Goal: Task Accomplishment & Management: Complete application form

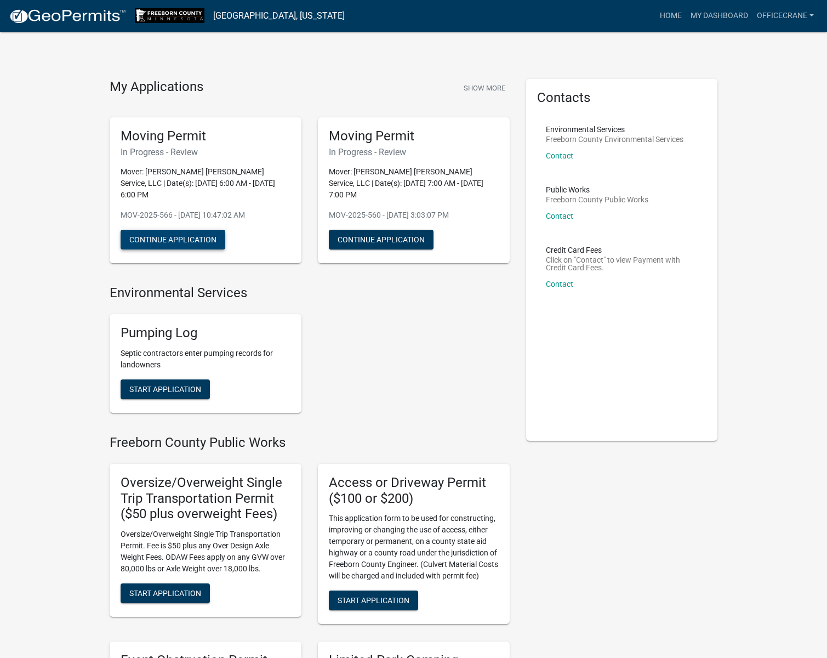
click at [192, 230] on button "Continue Application" at bounding box center [173, 240] width 105 height 20
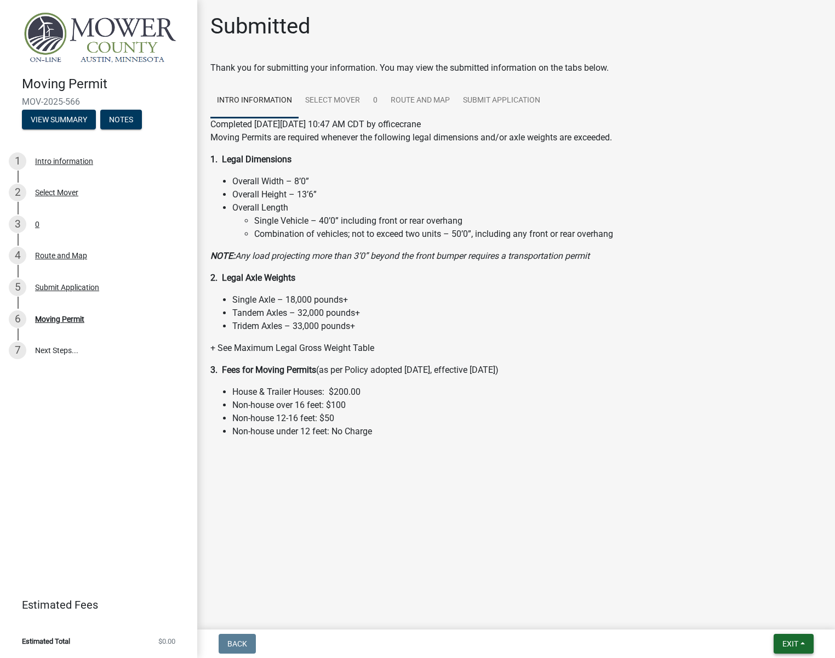
drag, startPoint x: 785, startPoint y: 641, endPoint x: 760, endPoint y: 577, distance: 68.9
click at [786, 641] on span "Exit" at bounding box center [791, 643] width 16 height 9
click at [760, 619] on button "Save & Exit" at bounding box center [770, 615] width 88 height 26
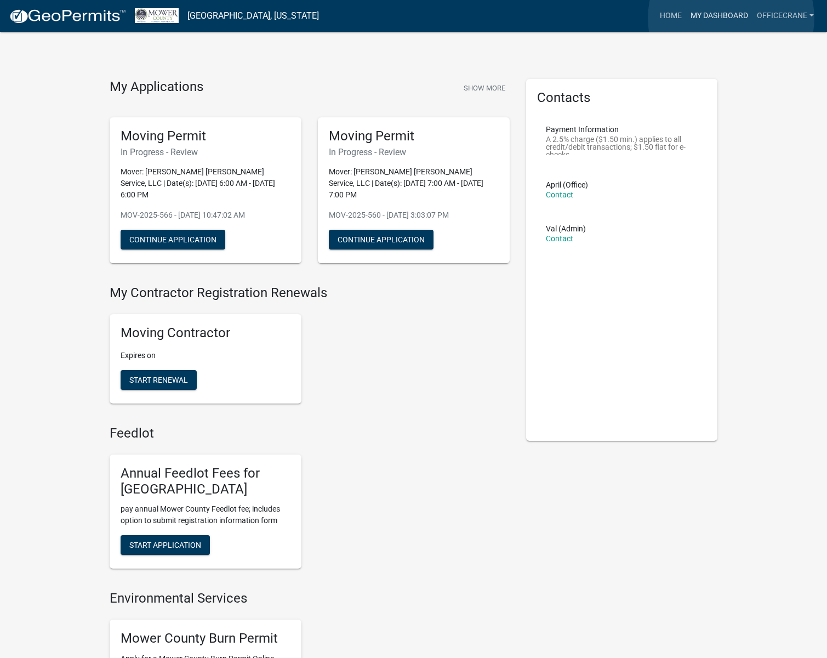
click at [731, 18] on link "My Dashboard" at bounding box center [719, 15] width 66 height 21
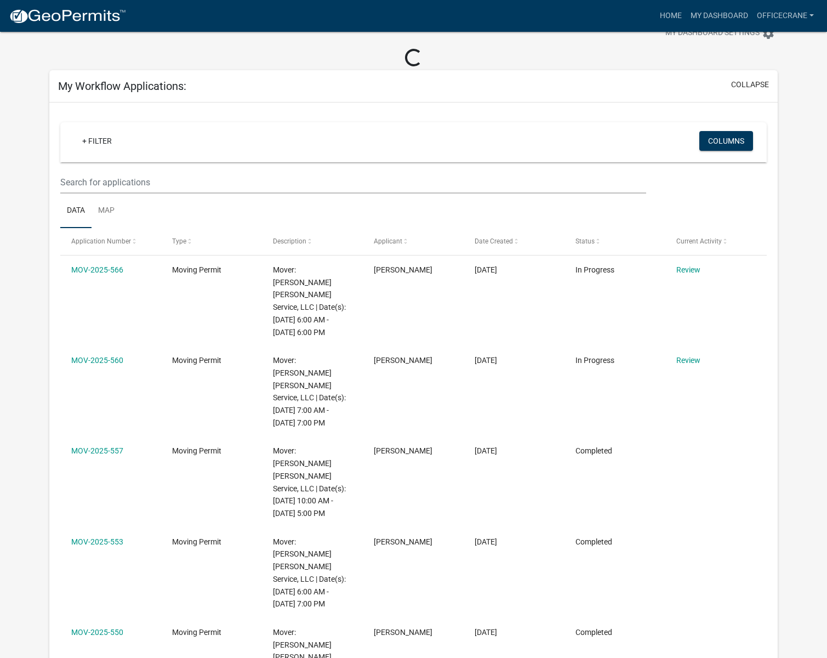
scroll to position [55, 0]
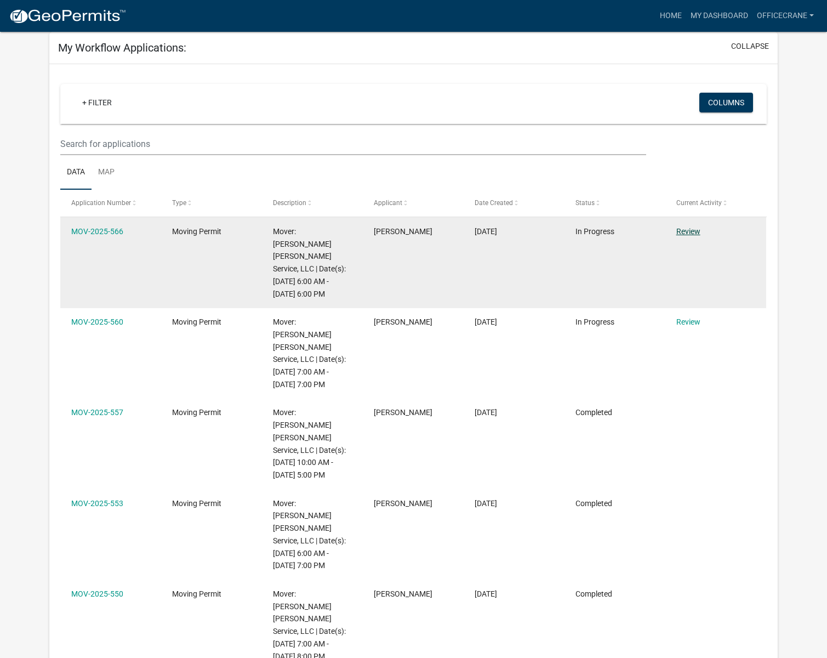
click at [694, 231] on link "Review" at bounding box center [689, 231] width 24 height 9
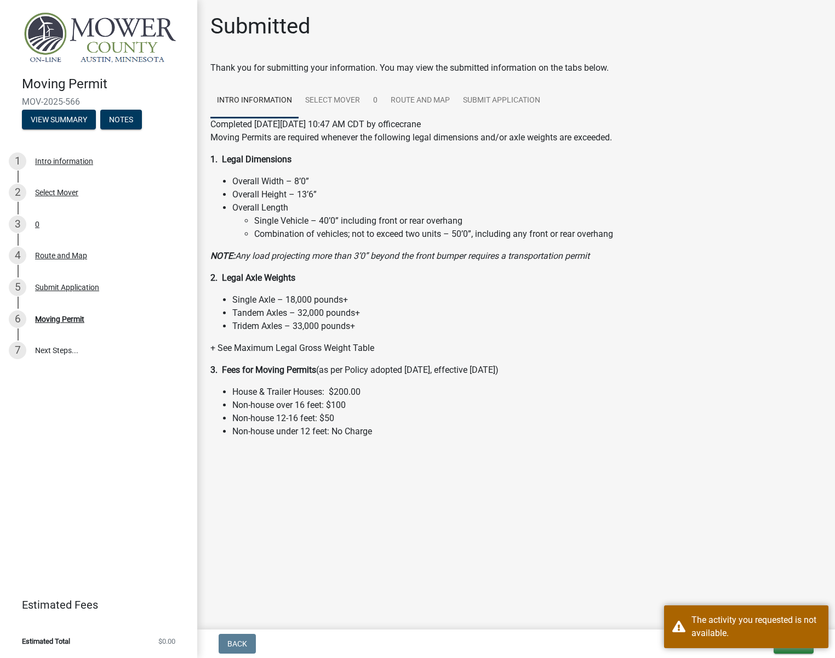
click at [808, 544] on main "Submitted Thank you for submitting your information. You may view the submitted…" at bounding box center [516, 312] width 638 height 625
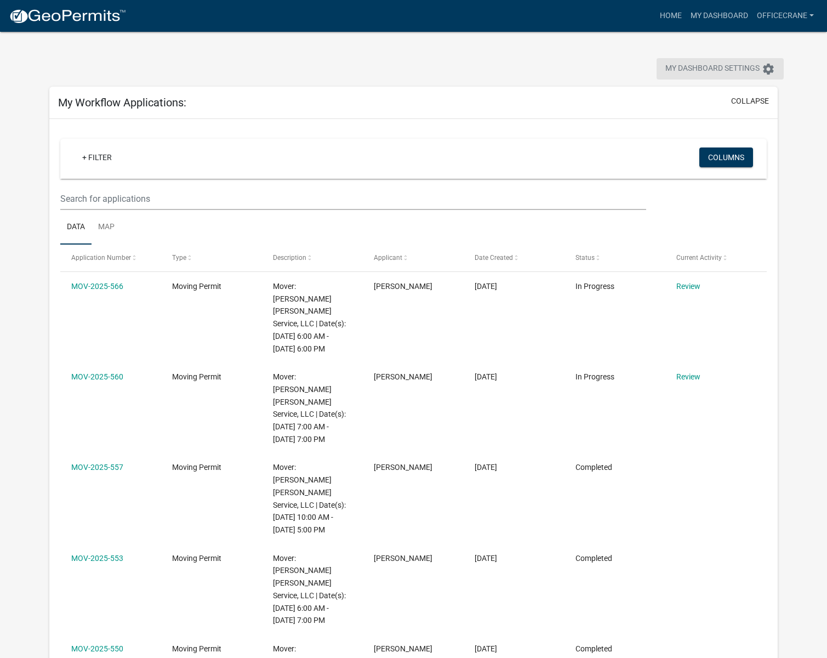
click at [767, 70] on icon "settings" at bounding box center [768, 68] width 13 height 13
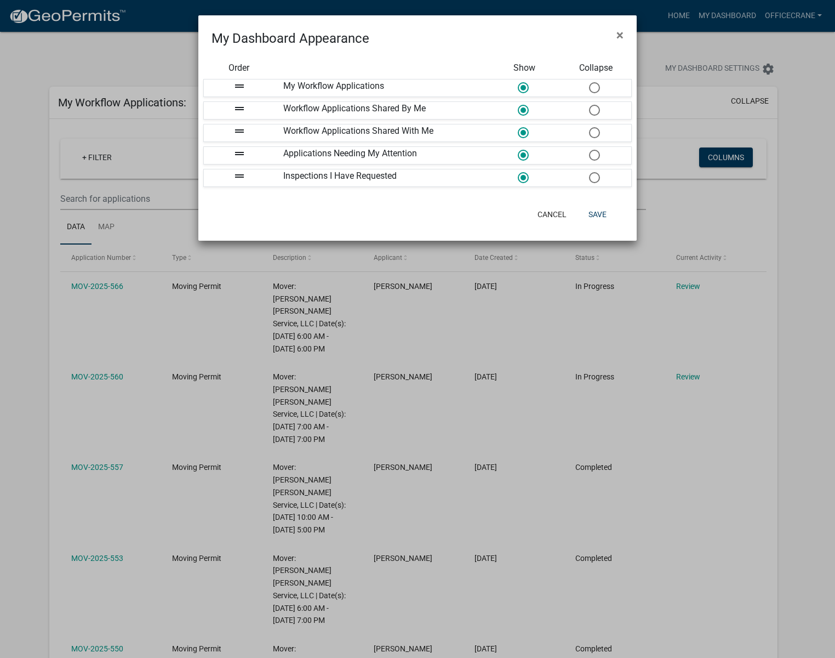
click at [667, 36] on ngb-modal-window "My Dashboard Appearance × Order Show Collapse drag_handle My Workflow Applicati…" at bounding box center [417, 329] width 835 height 658
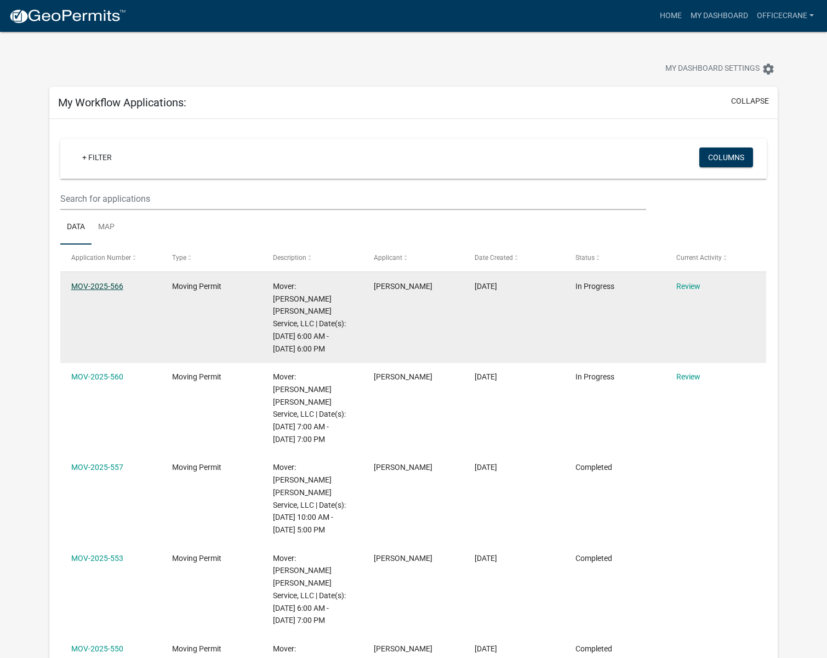
click at [112, 285] on link "MOV-2025-566" at bounding box center [97, 286] width 52 height 9
drag, startPoint x: 428, startPoint y: 303, endPoint x: 230, endPoint y: 310, distance: 198.6
click at [230, 310] on datatable-body-cell "Moving Permit" at bounding box center [211, 317] width 101 height 90
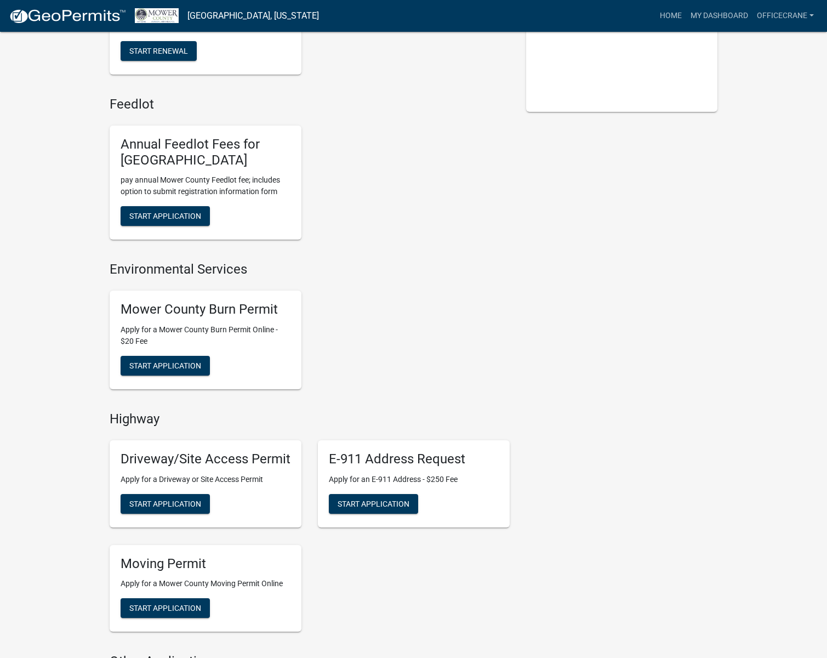
scroll to position [493, 0]
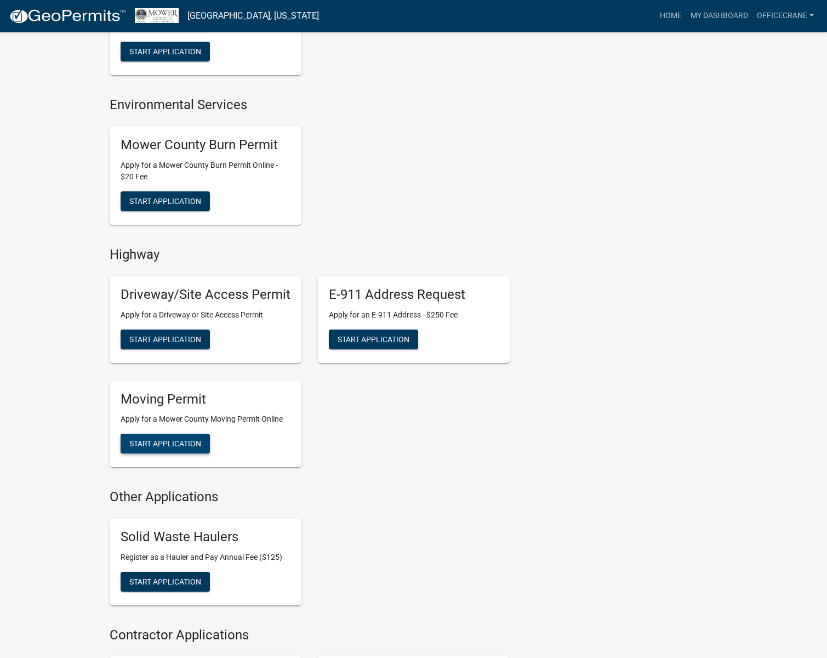
click at [173, 439] on span "Start Application" at bounding box center [165, 443] width 72 height 9
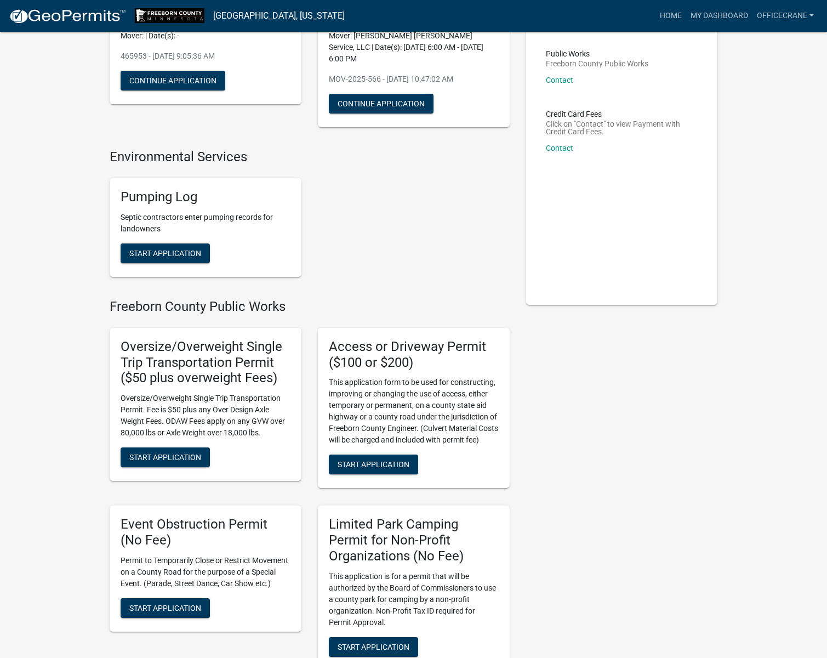
scroll to position [135, 0]
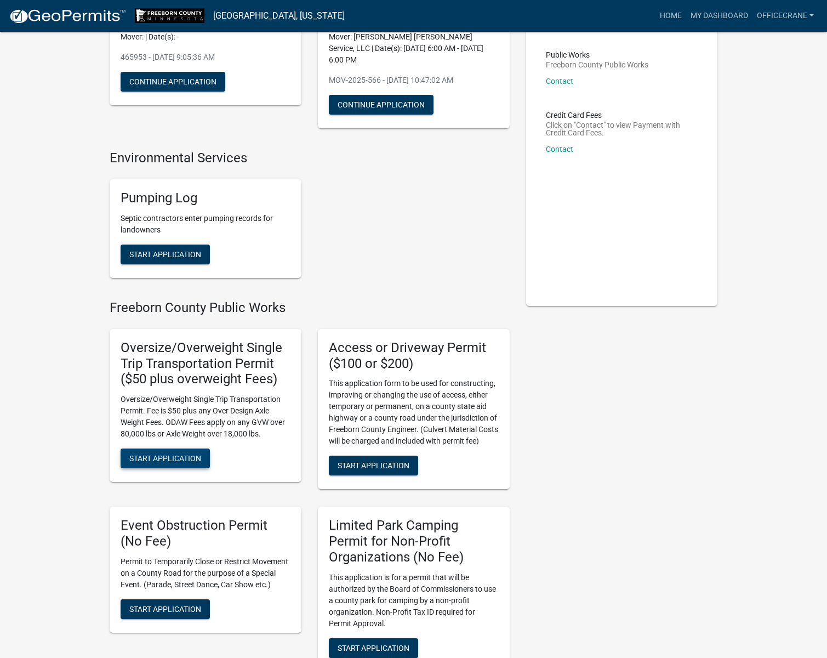
click at [194, 454] on span "Start Application" at bounding box center [165, 458] width 72 height 9
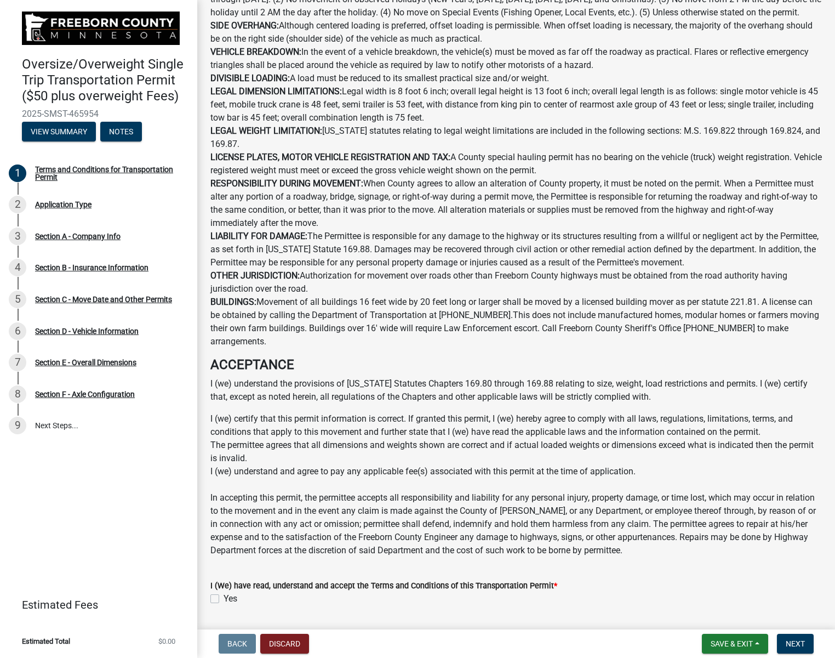
scroll to position [552, 0]
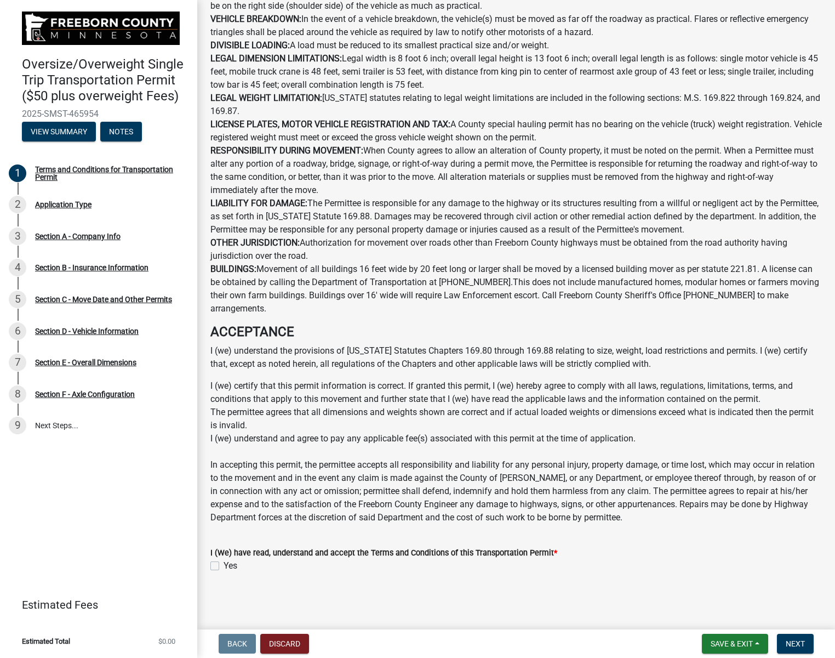
click at [224, 565] on label "Yes" at bounding box center [231, 565] width 14 height 13
click at [224, 565] on input "Yes" at bounding box center [227, 562] width 7 height 7
checkbox input "true"
click at [799, 647] on span "Next" at bounding box center [795, 643] width 19 height 9
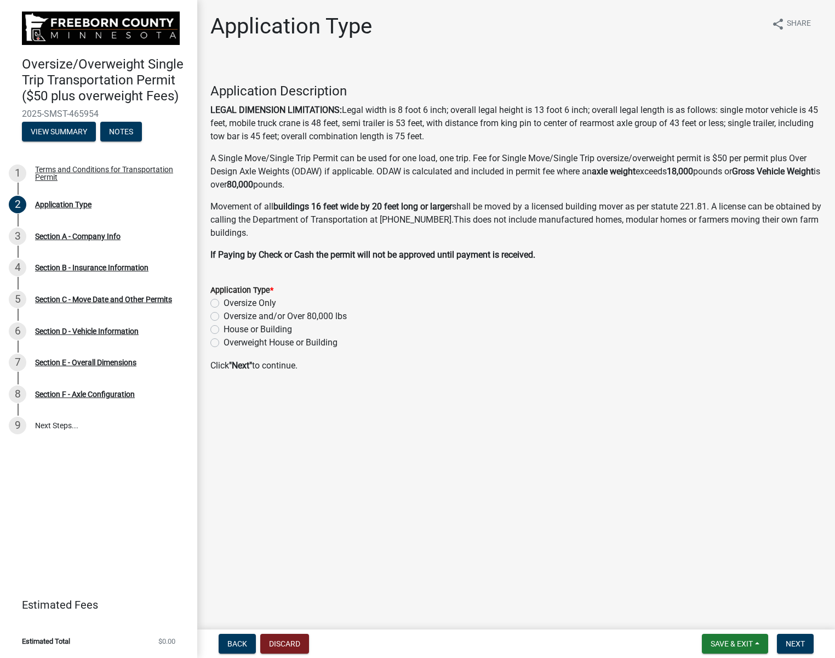
click at [224, 316] on label "Oversize and/or Over 80,000 lbs" at bounding box center [285, 316] width 123 height 13
click at [224, 316] on input "Oversize and/or Over 80,000 lbs" at bounding box center [227, 313] width 7 height 7
radio input "true"
click at [793, 638] on button "Next" at bounding box center [795, 644] width 37 height 20
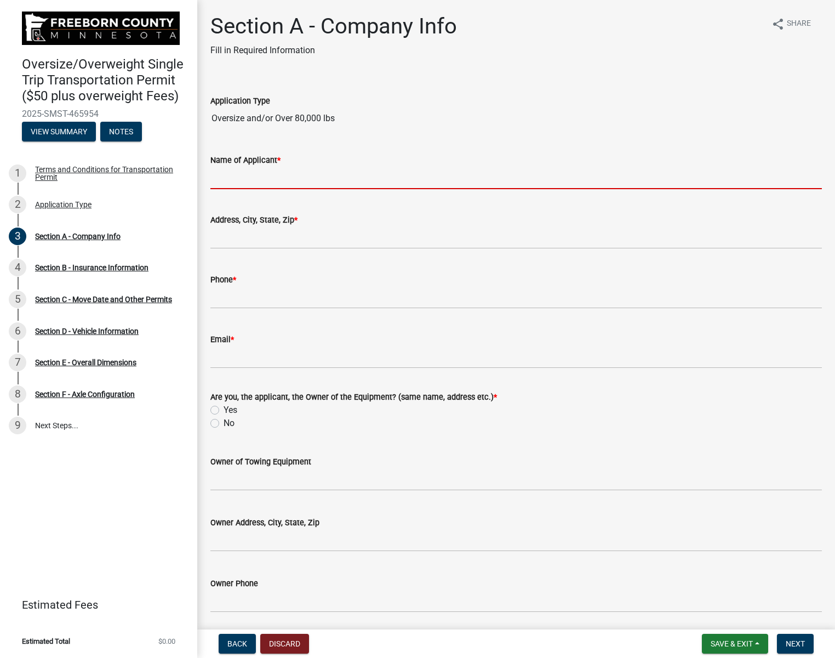
click at [302, 172] on input "Name of Applicant *" at bounding box center [517, 178] width 612 height 22
type input "Jason Ree- Meyerhofer Crane"
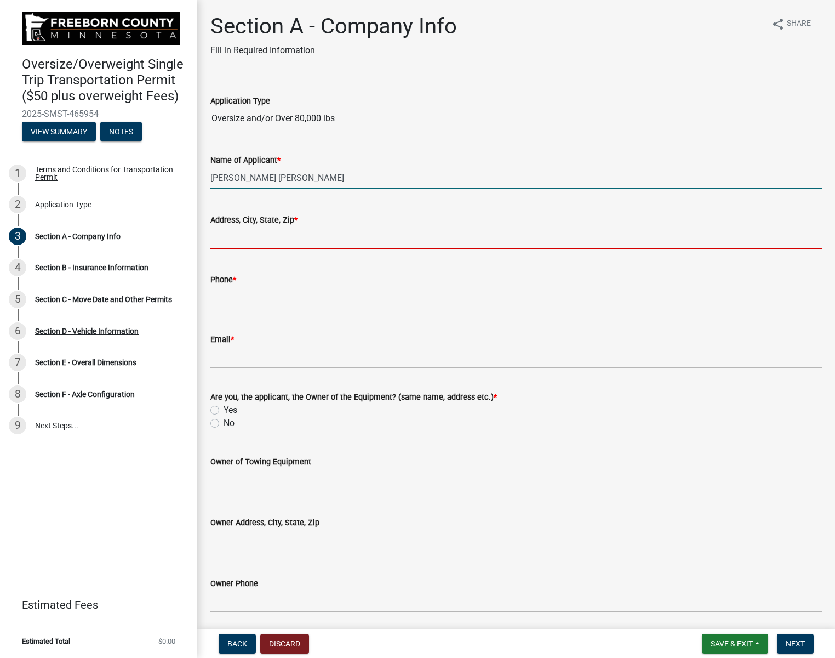
type input "[STREET_ADDRESS]"
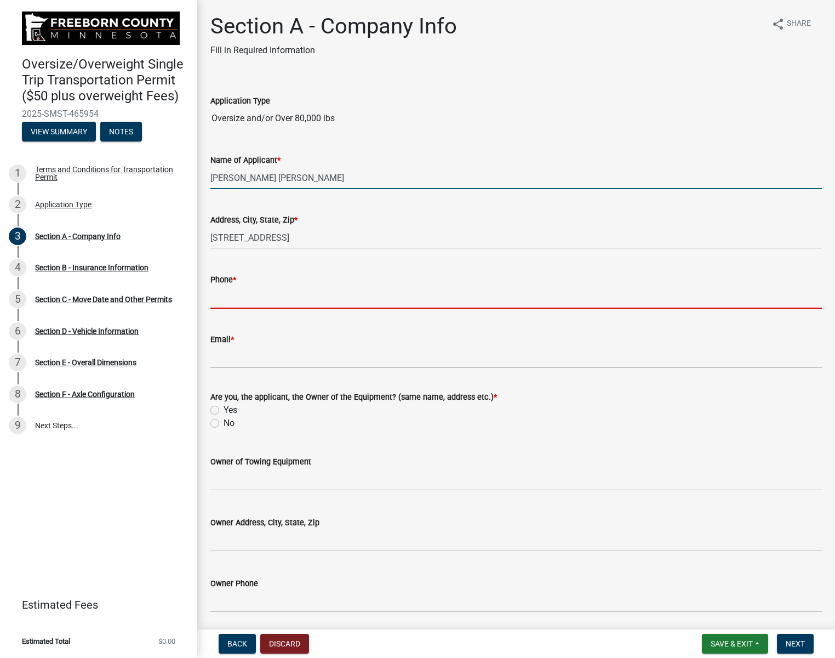
type input "5072580110"
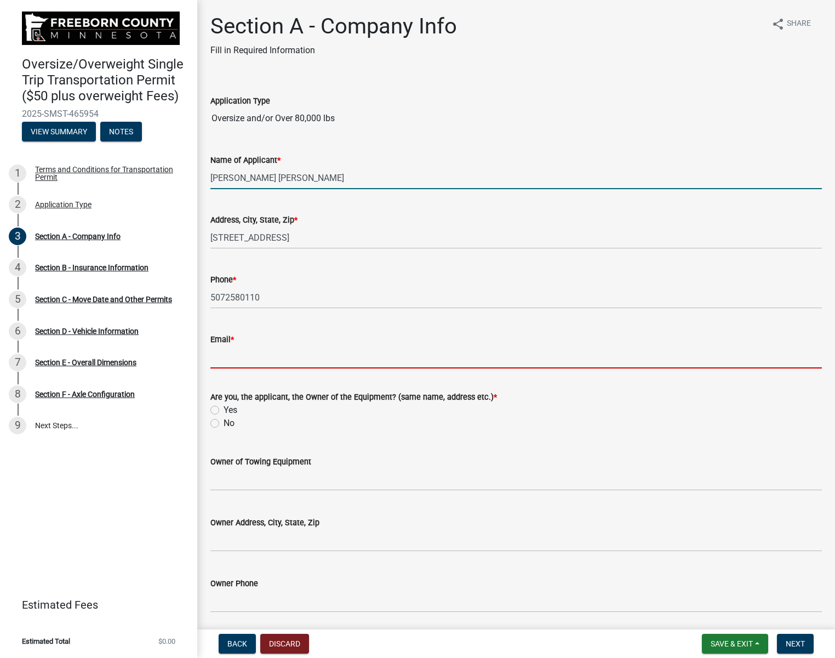
type input "sales@meyerhofer.com"
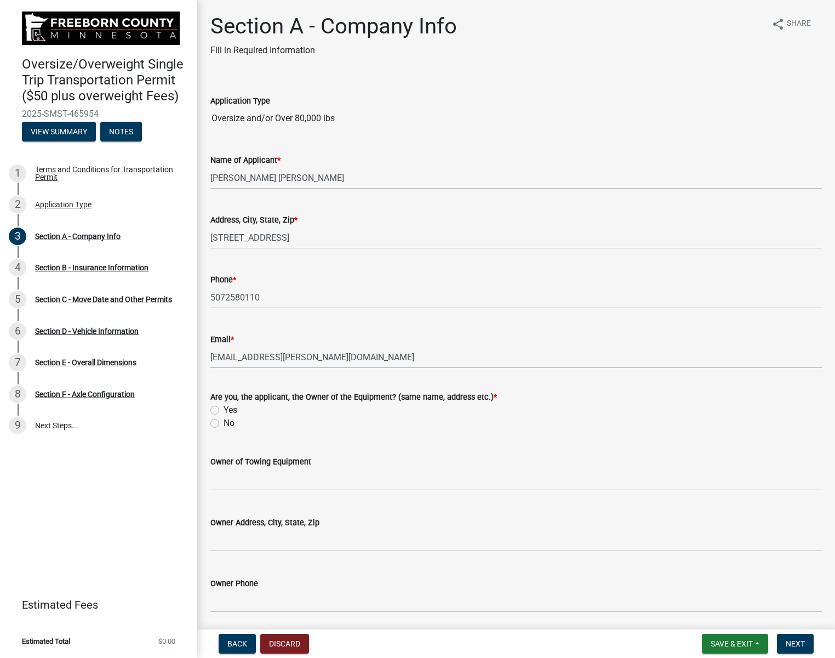
click at [224, 409] on label "Yes" at bounding box center [231, 409] width 14 height 13
click at [224, 409] on input "Yes" at bounding box center [227, 406] width 7 height 7
radio input "true"
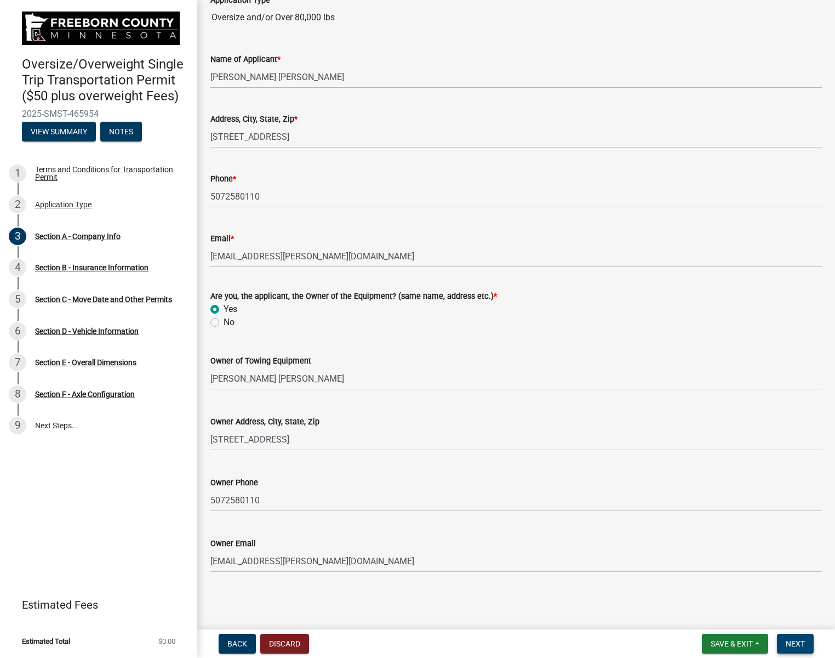
click at [787, 643] on span "Next" at bounding box center [795, 643] width 19 height 9
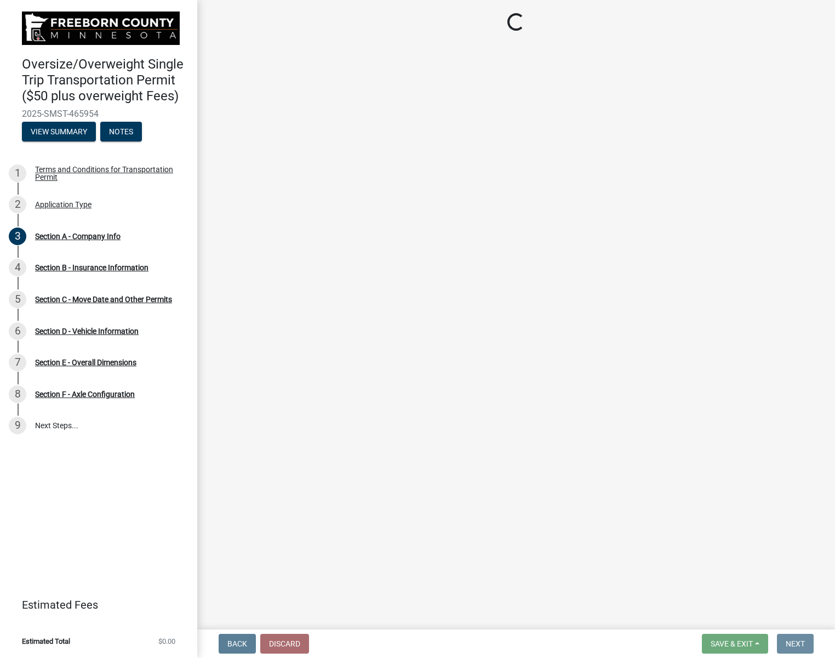
scroll to position [0, 0]
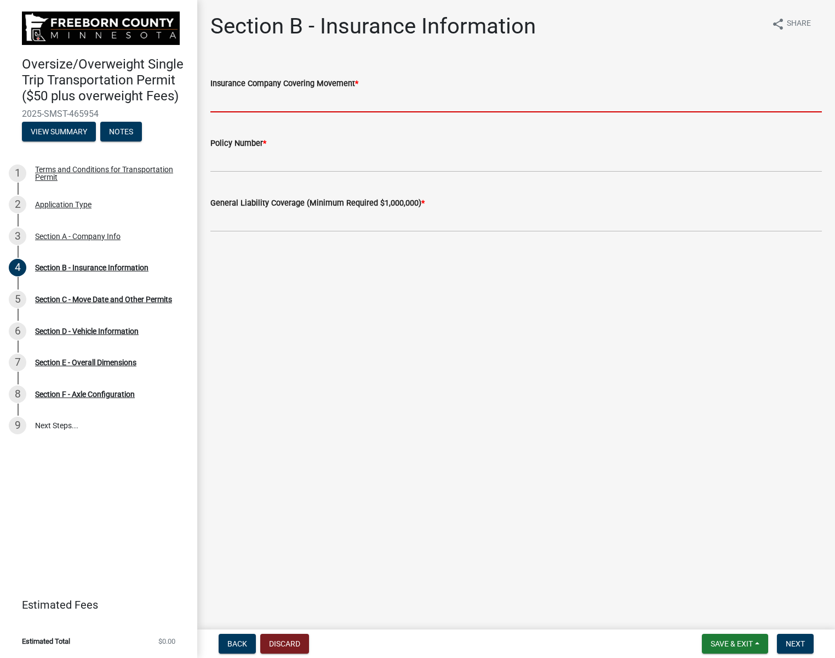
click at [392, 105] on input "Insurance Company Covering Movement *" at bounding box center [517, 101] width 612 height 22
type input "Western National"
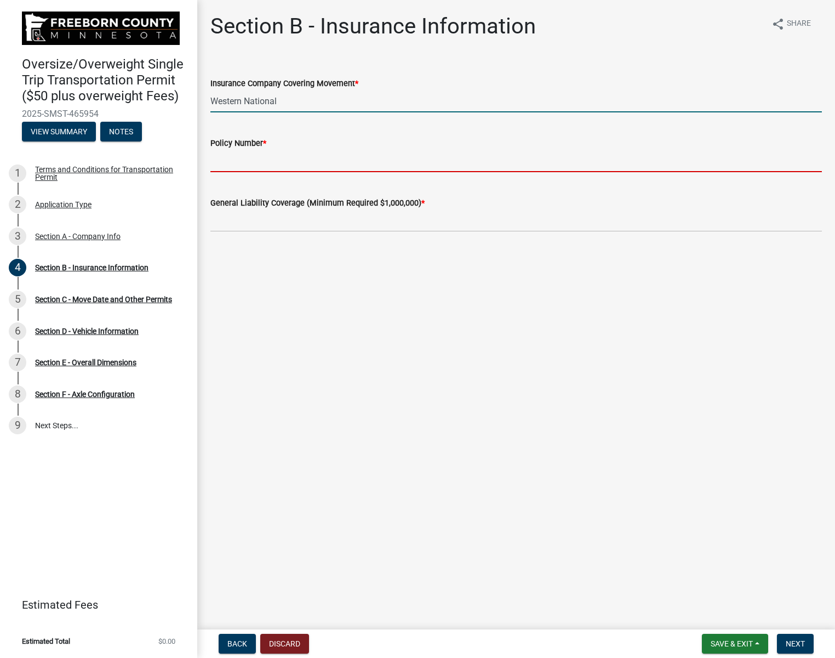
click at [311, 168] on input "Policy Number *" at bounding box center [517, 161] width 612 height 22
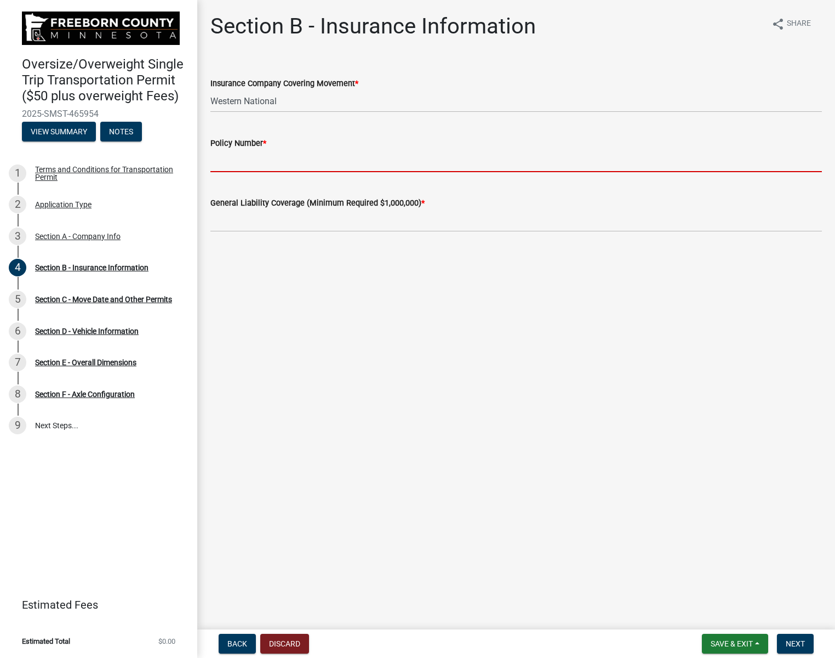
type input "CPP 4044355"
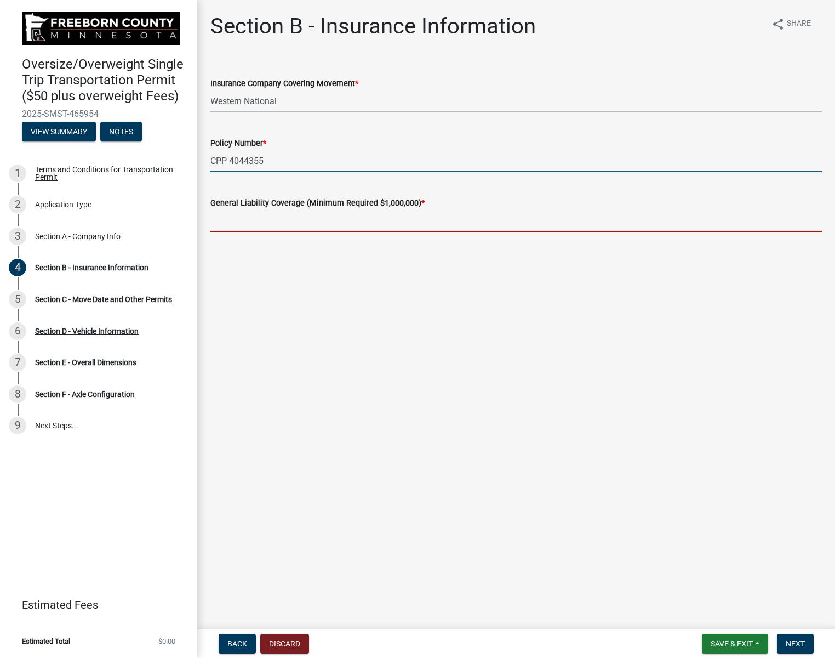
click at [320, 217] on input "text" at bounding box center [517, 220] width 612 height 22
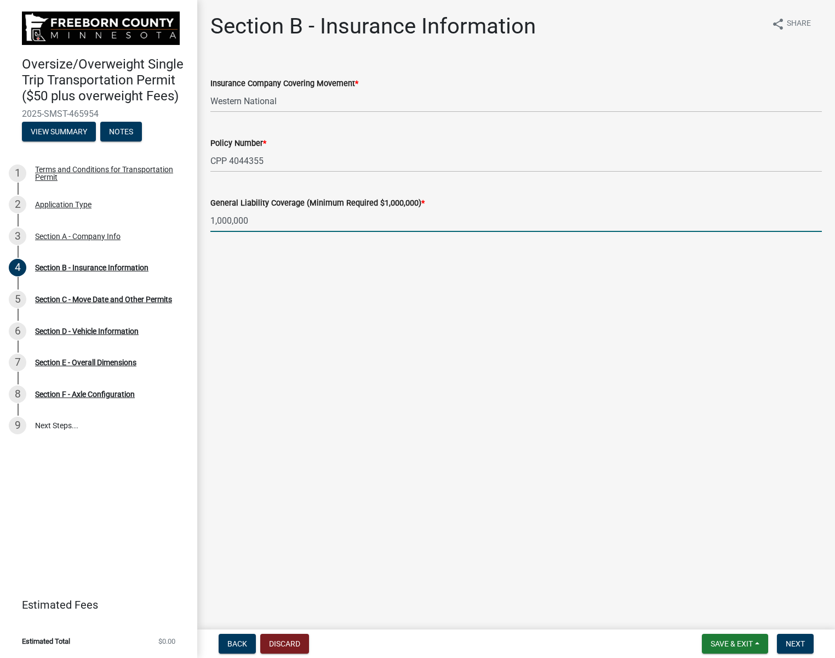
click at [213, 223] on input "1,000,000" at bounding box center [517, 220] width 612 height 22
click at [266, 217] on input "2,000,000" at bounding box center [517, 220] width 612 height 22
type input "2000000"
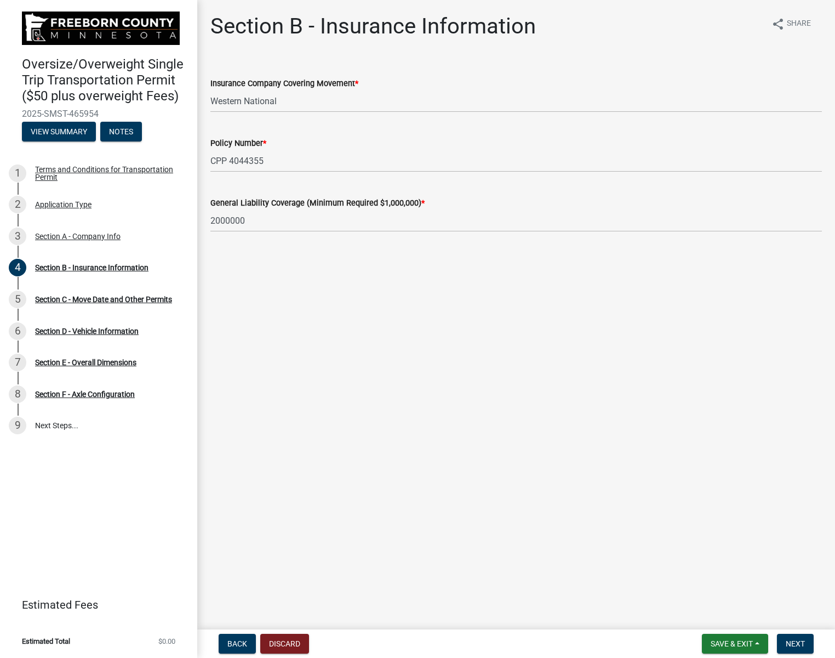
click at [493, 377] on main "Section B - Insurance Information share Share Insurance Company Covering Moveme…" at bounding box center [516, 312] width 638 height 625
click at [782, 644] on button "Next" at bounding box center [795, 644] width 37 height 20
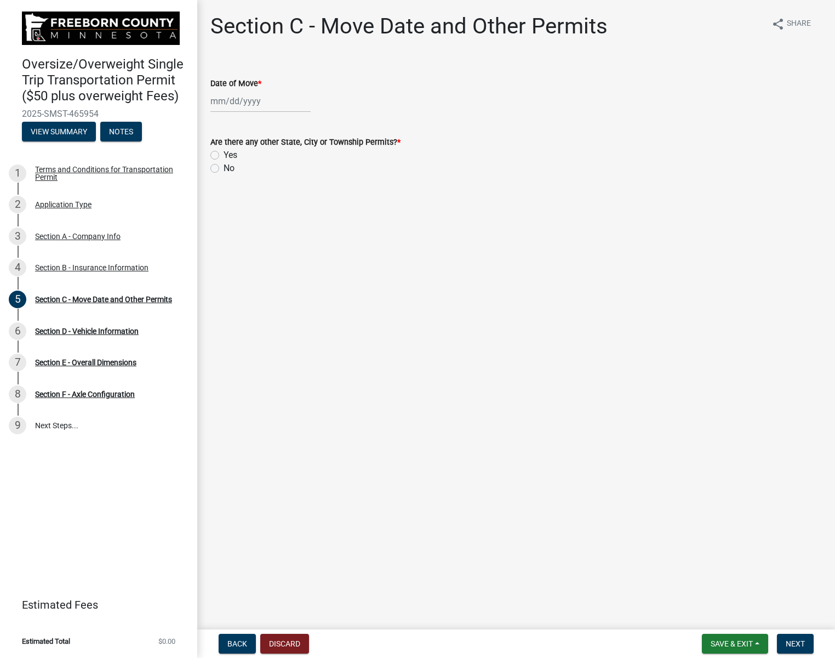
click at [260, 108] on div at bounding box center [261, 101] width 100 height 22
select select "8"
select select "2025"
click at [257, 212] on div "20" at bounding box center [257, 212] width 18 height 18
type input "08/20/2025"
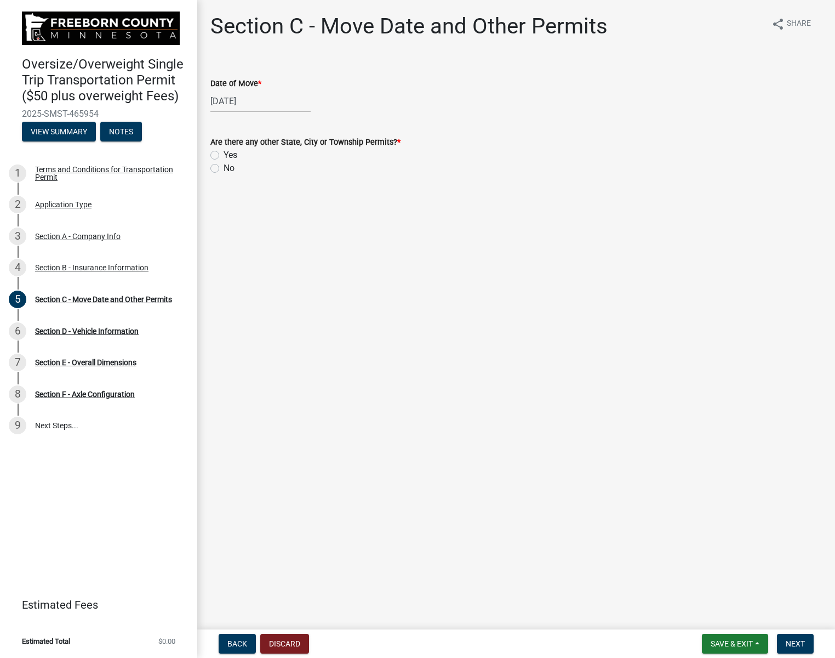
click at [269, 198] on main "Section C - Move Date and Other Permits share Share Date of Move * 08/20/2025 A…" at bounding box center [516, 312] width 638 height 625
click at [368, 77] on div "Date of Move *" at bounding box center [517, 83] width 612 height 13
click at [217, 122] on form "Are there any other State, City or Township Permits? * Yes No" at bounding box center [517, 148] width 612 height 53
click at [258, 100] on div "08/20/2025" at bounding box center [261, 101] width 100 height 22
select select "8"
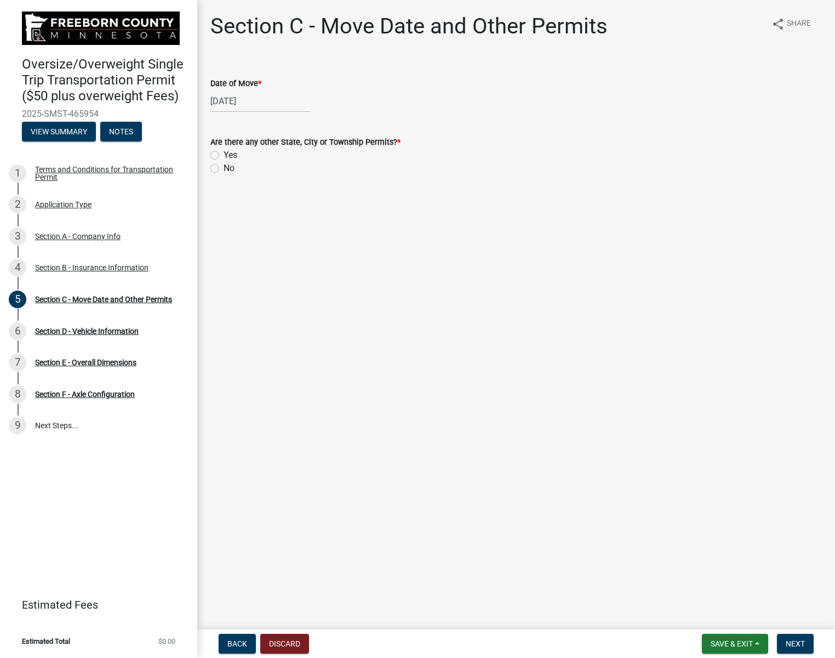
select select "2025"
click at [257, 208] on div "20" at bounding box center [257, 212] width 18 height 18
click at [224, 152] on label "Yes" at bounding box center [231, 155] width 14 height 13
click at [224, 152] on input "Yes" at bounding box center [227, 152] width 7 height 7
radio input "true"
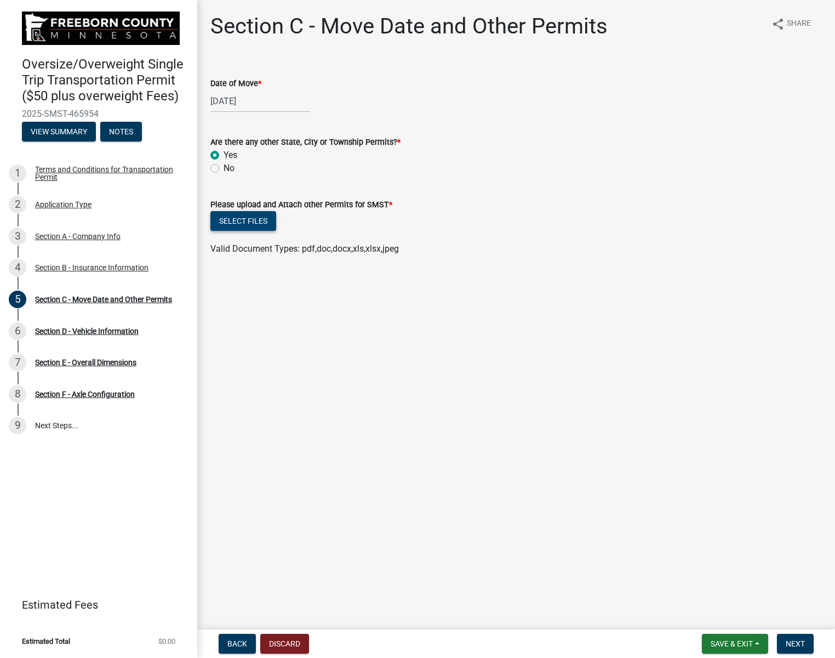
click at [265, 219] on button "Select files" at bounding box center [244, 221] width 66 height 20
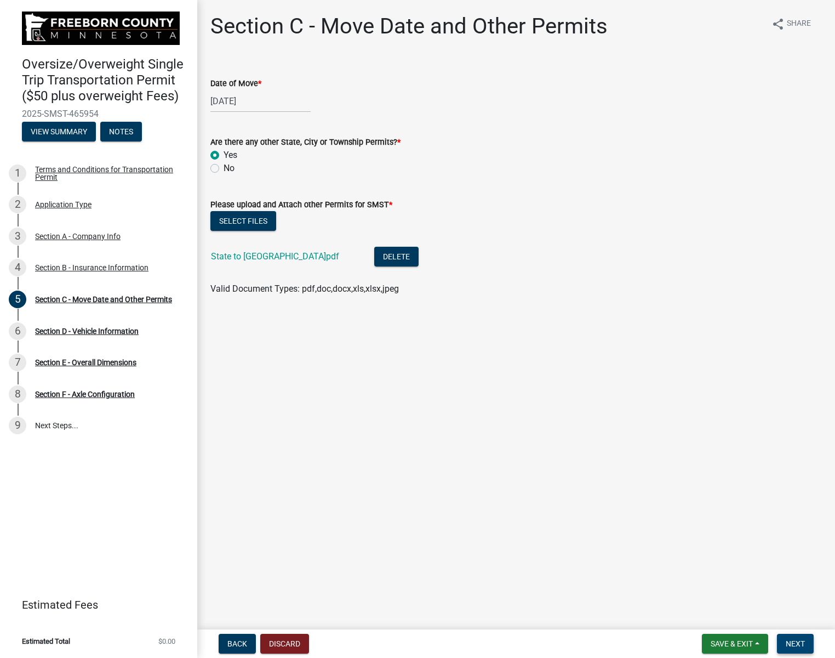
click at [797, 645] on span "Next" at bounding box center [795, 643] width 19 height 9
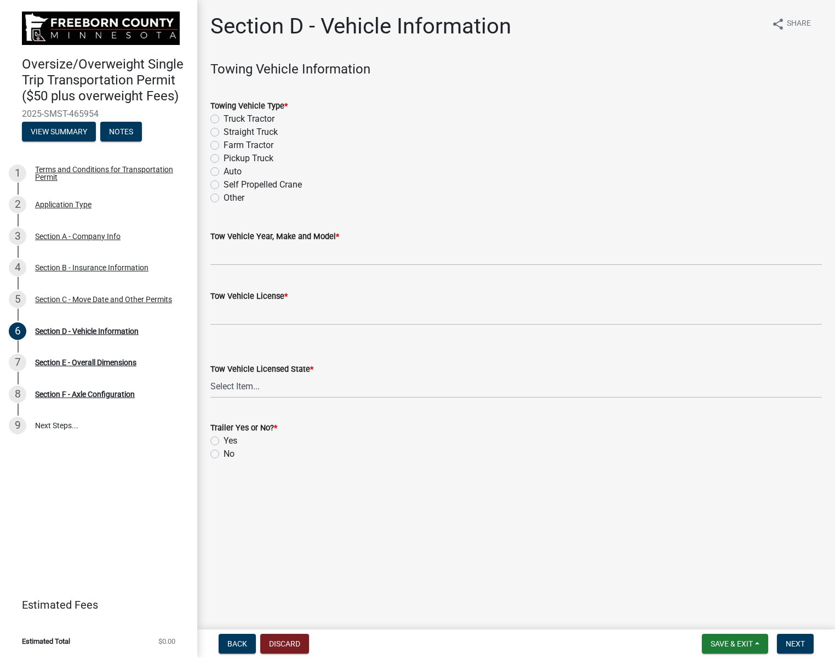
click at [224, 185] on label "Self Propelled Crane" at bounding box center [263, 184] width 78 height 13
click at [224, 185] on input "Self Propelled Crane" at bounding box center [227, 181] width 7 height 7
radio input "true"
click at [386, 260] on input "Tow Vehicle Year, Make and Model *" at bounding box center [517, 254] width 612 height 22
type input "2018 Grove GMK5150"
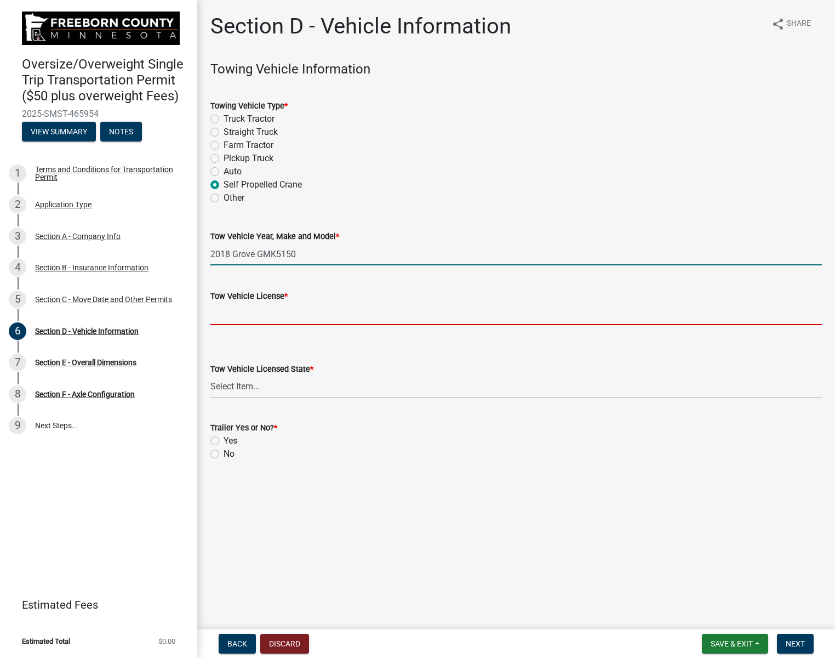
click at [308, 316] on input "Tow Vehicle License *" at bounding box center [517, 314] width 612 height 22
type input "5150MN"
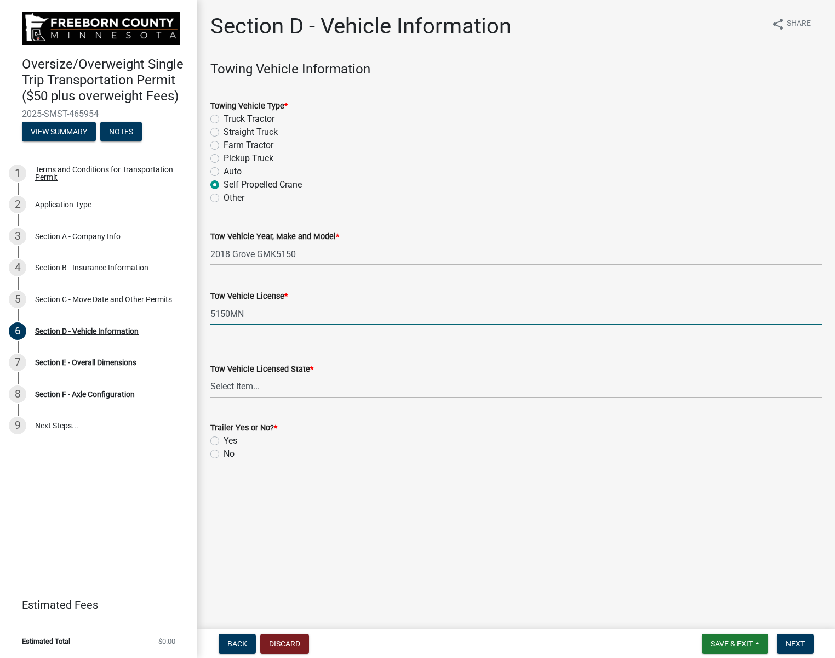
click at [294, 389] on select "Select Item... Alabama Alaska Arizona Arkansas California Colorado Connecticut …" at bounding box center [517, 387] width 612 height 22
select select "MN"
click at [211, 376] on select "Select Item... Alabama Alaska Arizona Arkansas California Colorado Connecticut …" at bounding box center [517, 387] width 612 height 22
click at [349, 386] on select "Select Item... Alabama Alaska Arizona Arkansas California Colorado Connecticut …" at bounding box center [517, 387] width 612 height 22
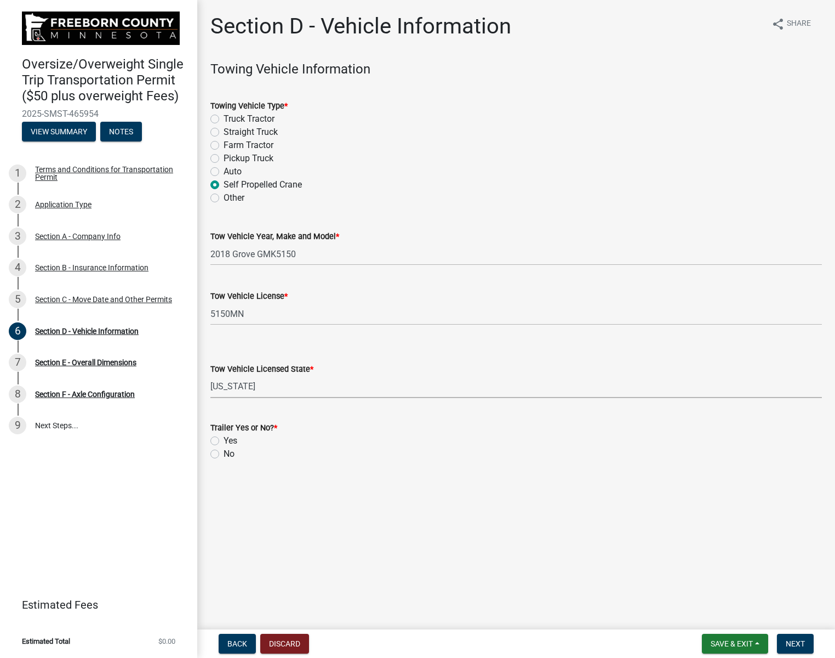
click at [400, 457] on div "No" at bounding box center [517, 453] width 612 height 13
click at [224, 440] on label "Yes" at bounding box center [231, 440] width 14 height 13
click at [224, 440] on input "Yes" at bounding box center [227, 437] width 7 height 7
radio input "true"
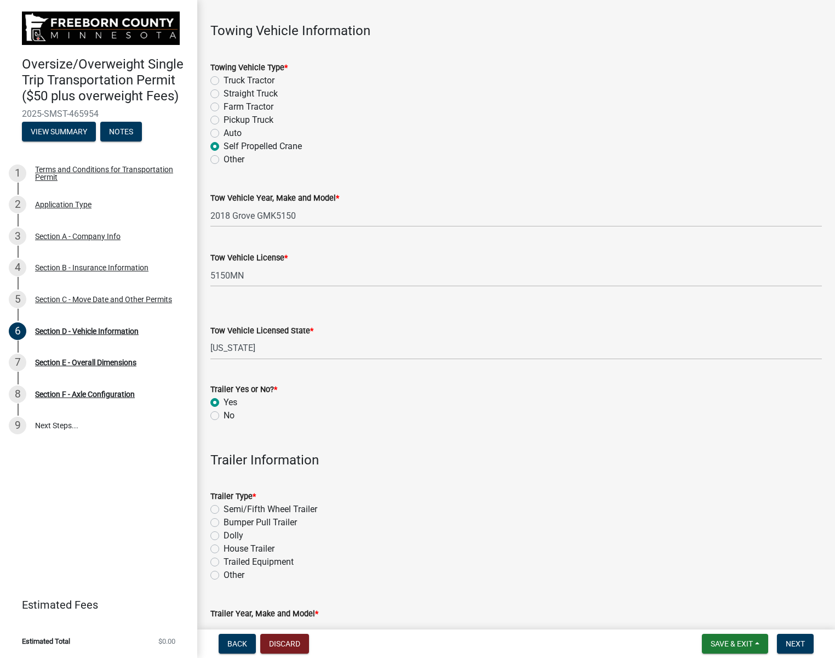
scroll to position [164, 0]
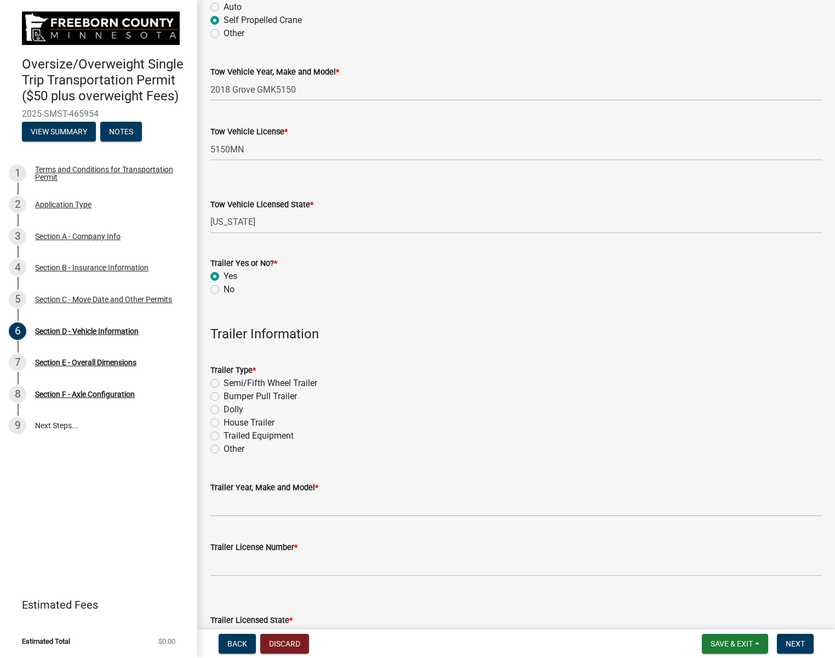
click at [224, 410] on label "Dolly" at bounding box center [234, 409] width 20 height 13
click at [224, 410] on input "Dolly" at bounding box center [227, 406] width 7 height 7
radio input "true"
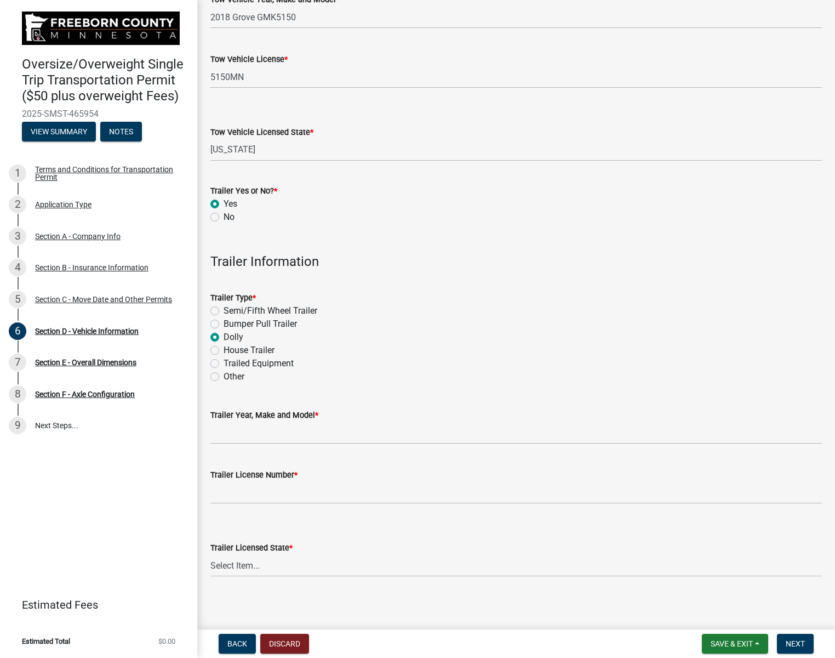
scroll to position [241, 0]
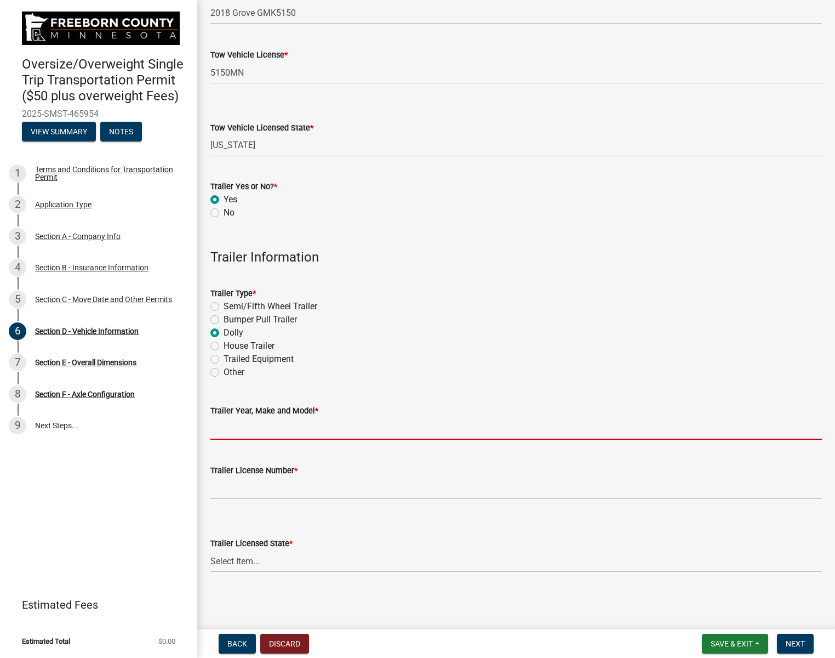
click at [319, 433] on input "Trailer Year, Make and Model *" at bounding box center [517, 428] width 612 height 22
type input "Dolly"
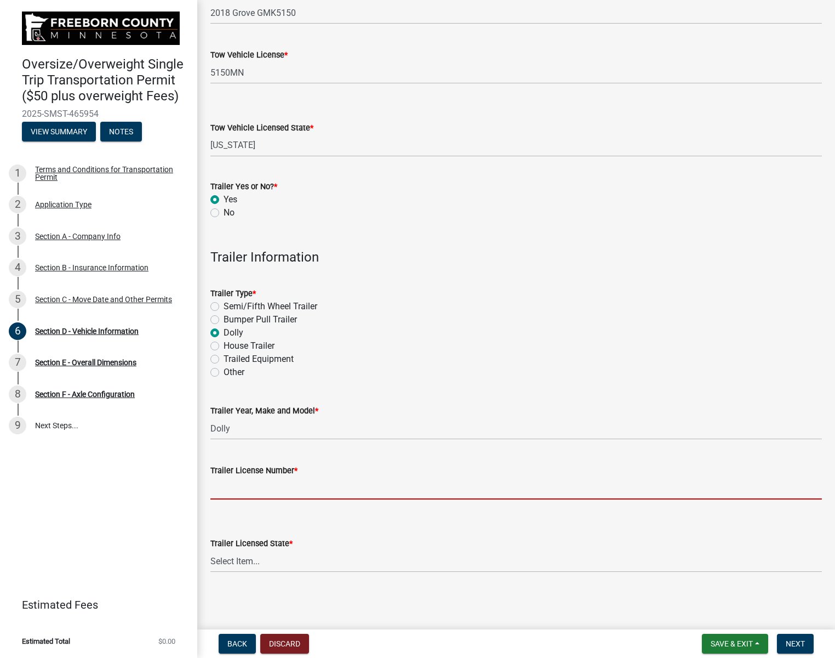
click at [327, 494] on input "Trailer License Number *" at bounding box center [517, 488] width 612 height 22
type input "Dolly"
click at [360, 558] on select "Select Item... Alabama Alaska Arizona Arkansas California Colorado Connecticut …" at bounding box center [517, 561] width 612 height 22
select select "MN"
click at [211, 550] on select "Select Item... Alabama Alaska Arizona Arkansas California Colorado Connecticut …" at bounding box center [517, 561] width 612 height 22
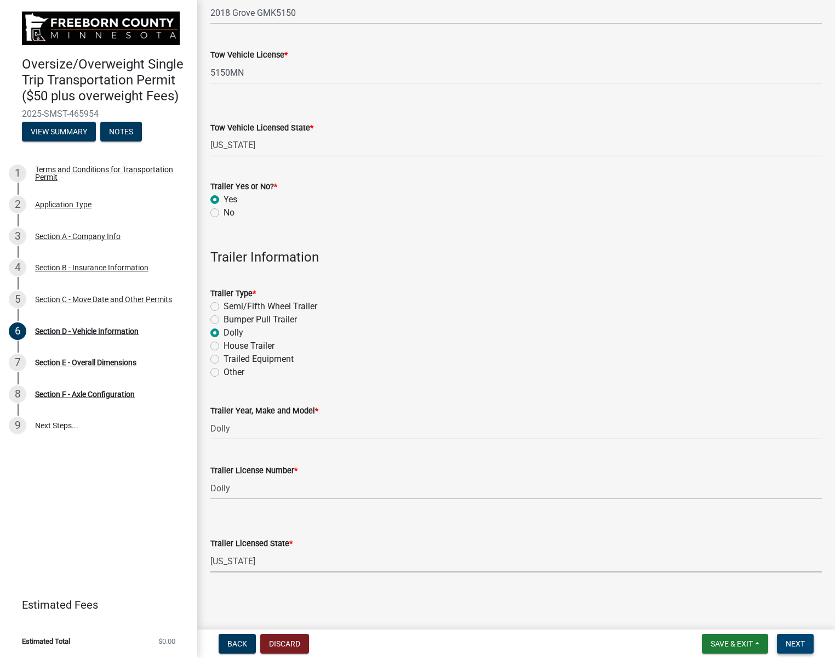
click at [797, 642] on span "Next" at bounding box center [795, 643] width 19 height 9
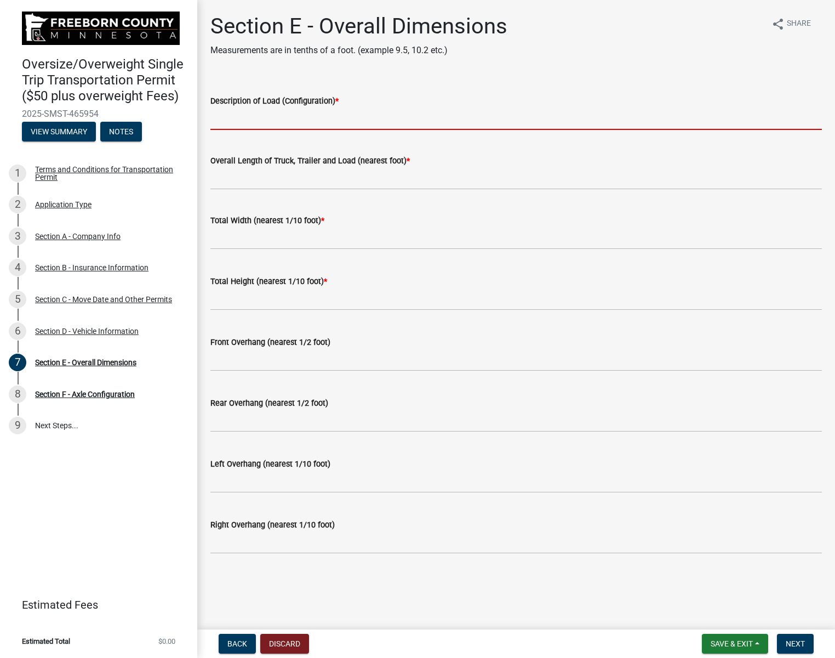
click at [302, 117] on input "Description of Load (Configuration) *" at bounding box center [517, 118] width 612 height 22
type input "Self Propelled Crane"
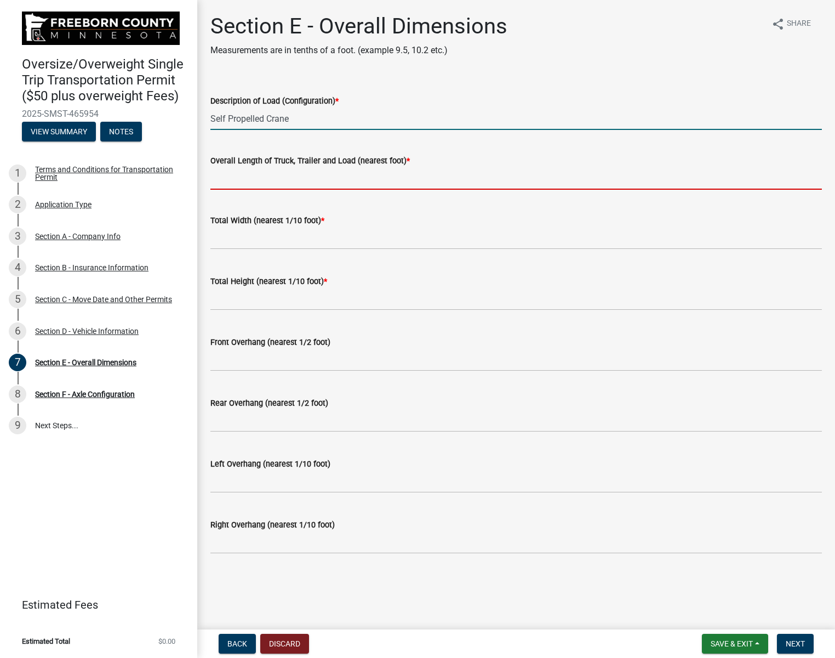
click at [350, 184] on input "Overall Length of Truck, Trailer and Load (nearest foot) *" at bounding box center [517, 178] width 612 height 22
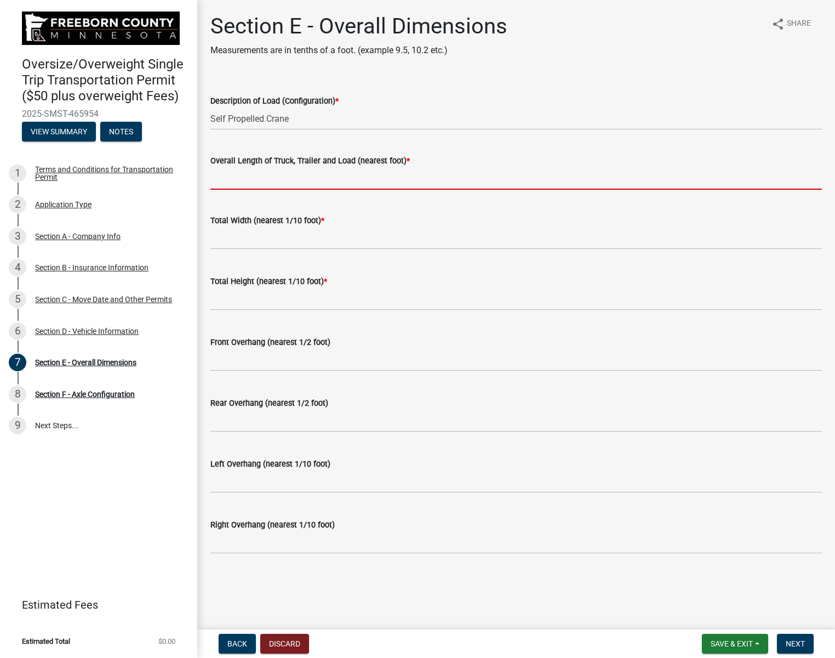
type input "75'"
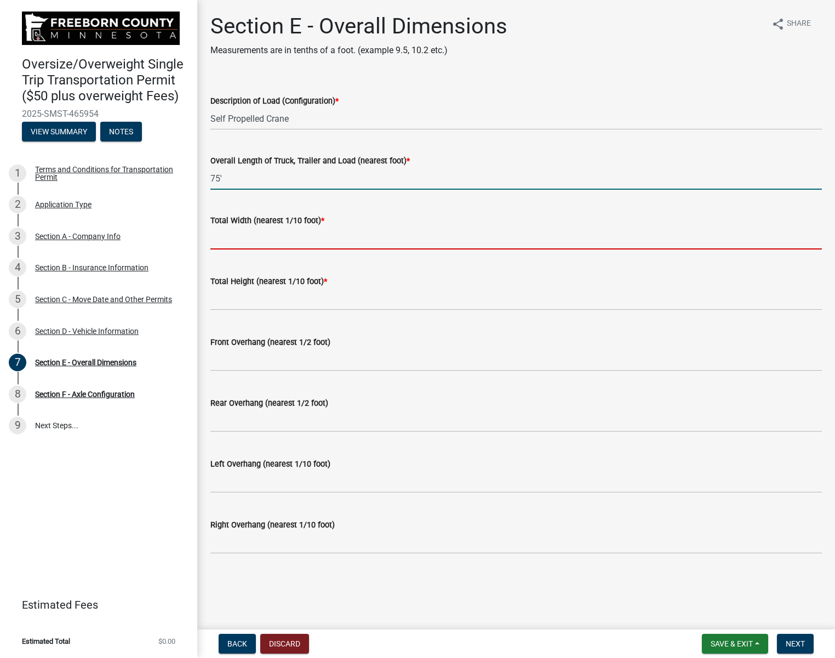
click at [329, 240] on input "text" at bounding box center [517, 238] width 612 height 22
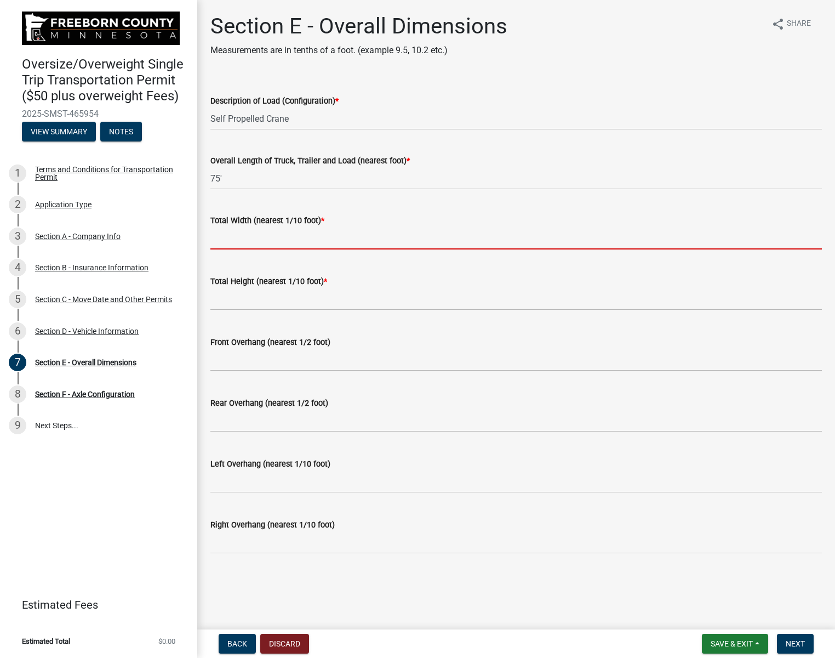
type input "9.5"
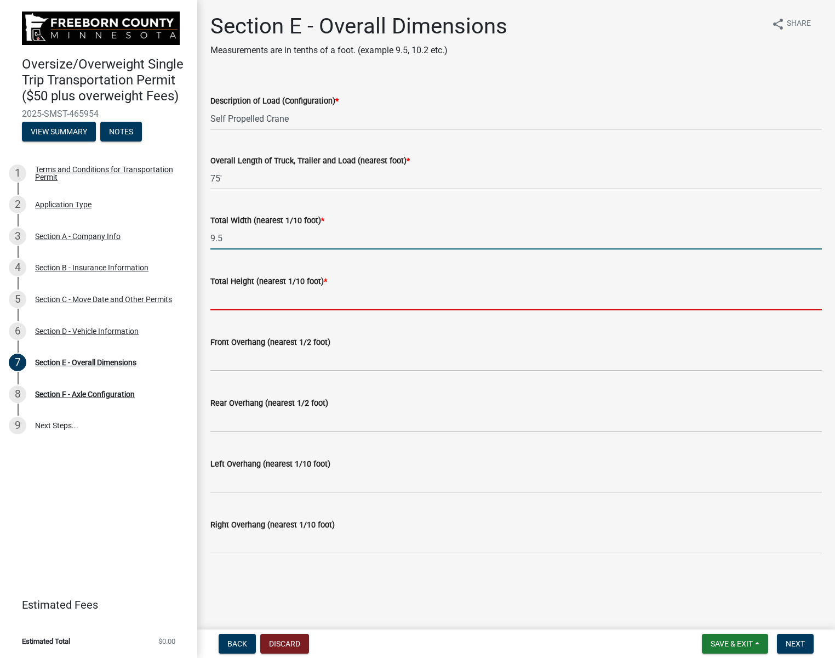
click at [305, 305] on input "text" at bounding box center [517, 299] width 612 height 22
type input "13.5"
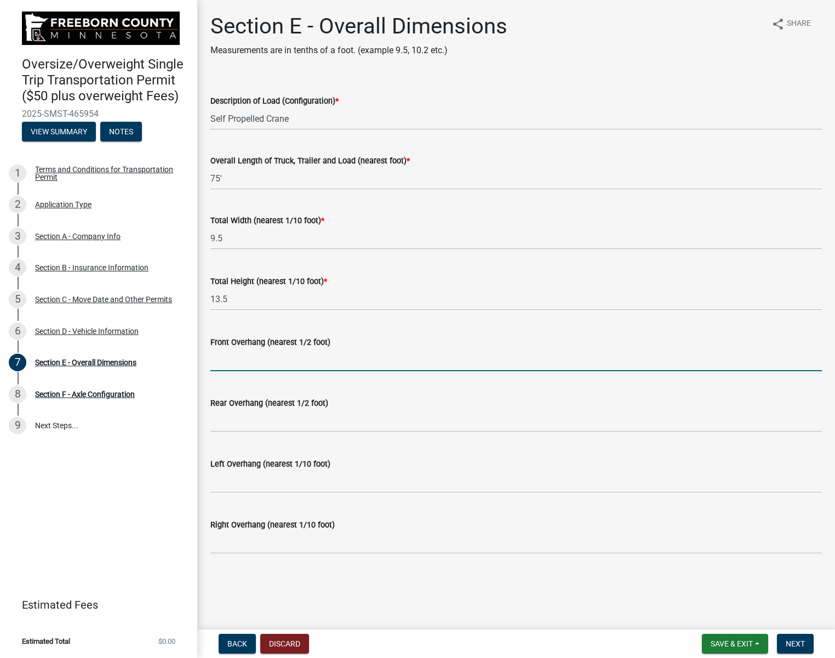
click at [315, 362] on input "text" at bounding box center [517, 360] width 612 height 22
type input "0.0"
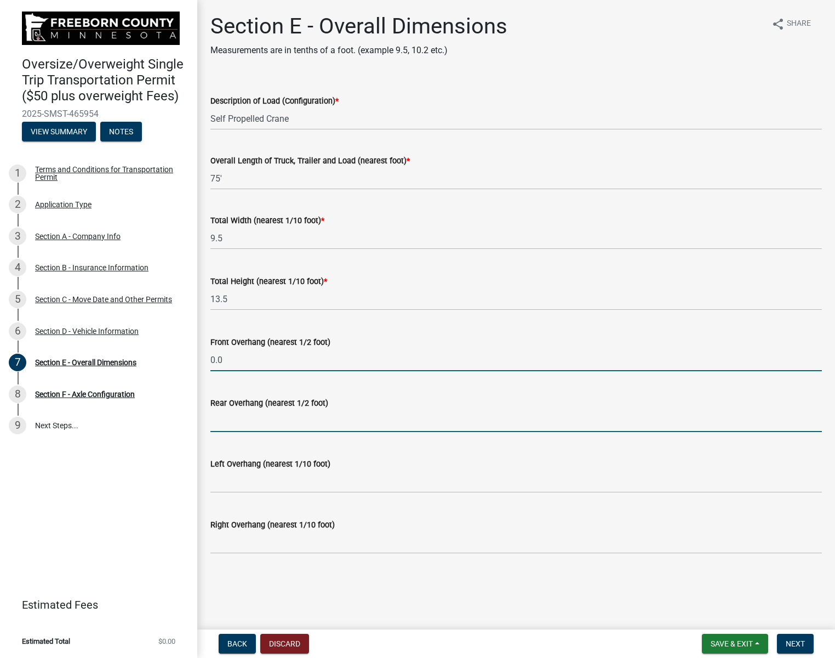
click at [299, 420] on input "text" at bounding box center [517, 421] width 612 height 22
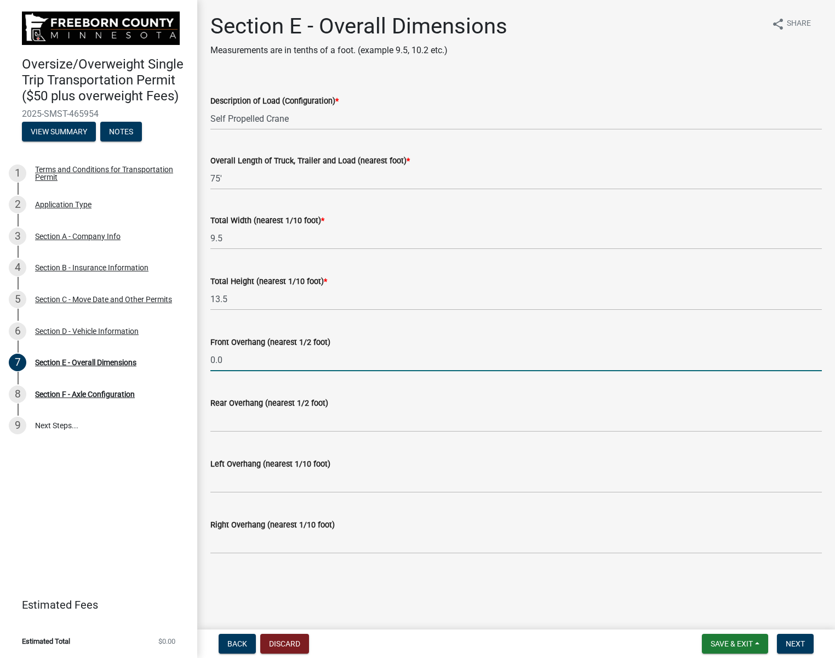
click at [265, 360] on input "0.0" at bounding box center [517, 360] width 612 height 22
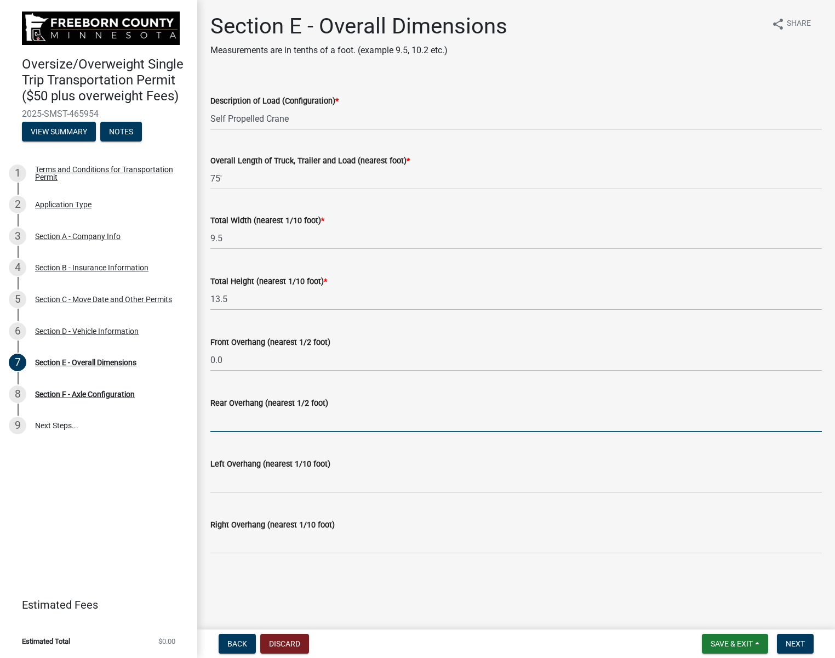
click at [336, 419] on input "text" at bounding box center [517, 421] width 612 height 22
click at [302, 424] on input "text" at bounding box center [517, 421] width 612 height 22
type input "0.0"
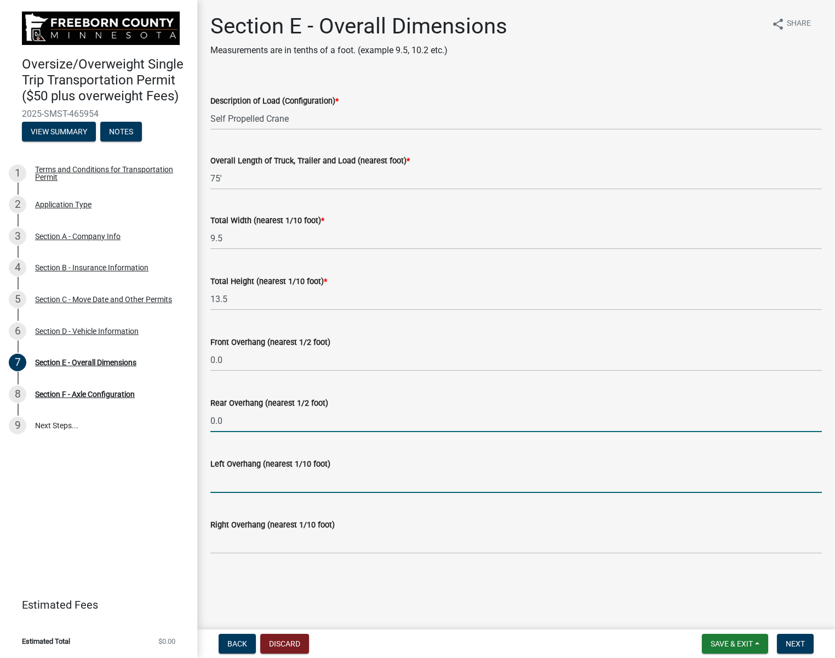
click at [300, 484] on input "text" at bounding box center [517, 481] width 612 height 22
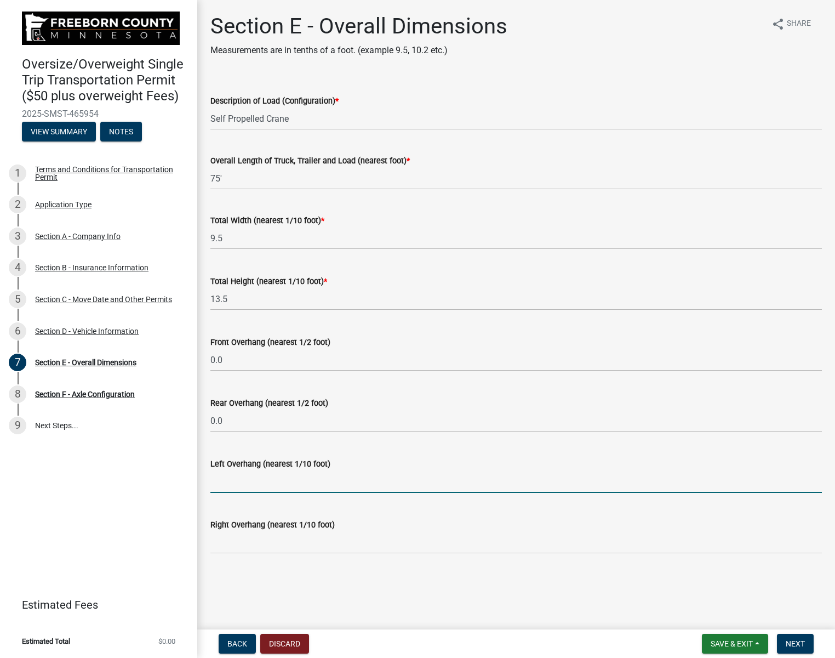
type input "0.0"
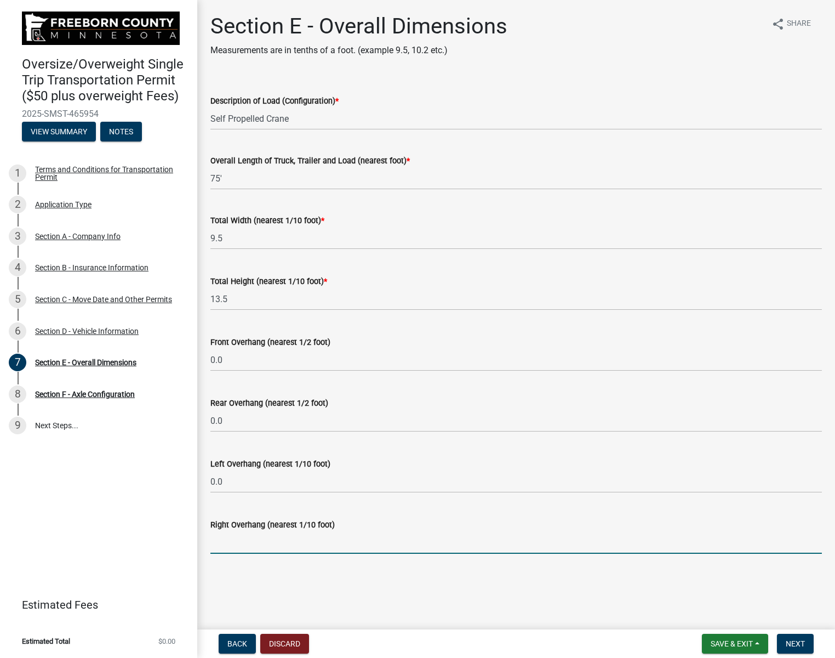
click at [292, 541] on input "text" at bounding box center [517, 542] width 612 height 22
type input "0.0"
click at [801, 645] on span "Next" at bounding box center [795, 643] width 19 height 9
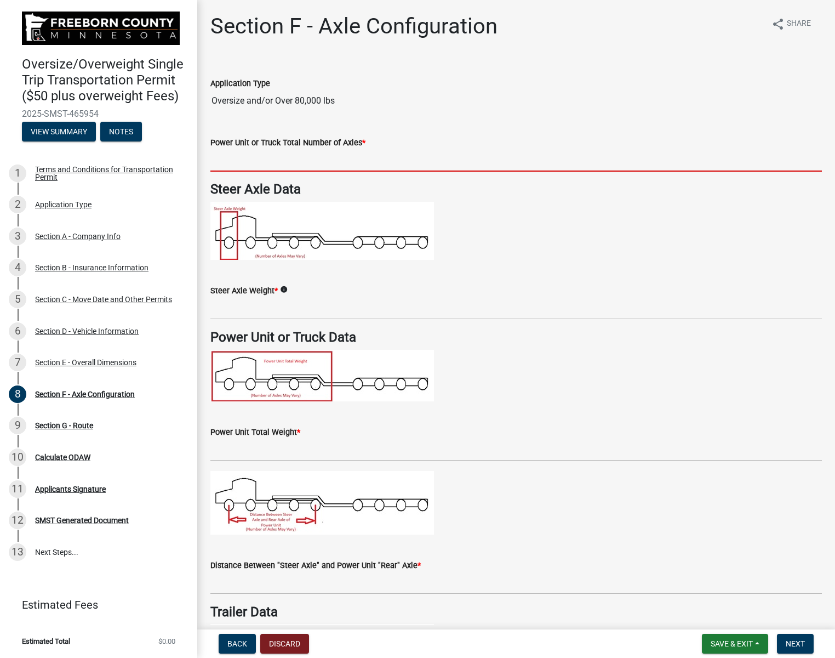
click at [290, 160] on input "text" at bounding box center [517, 160] width 612 height 22
type input "5"
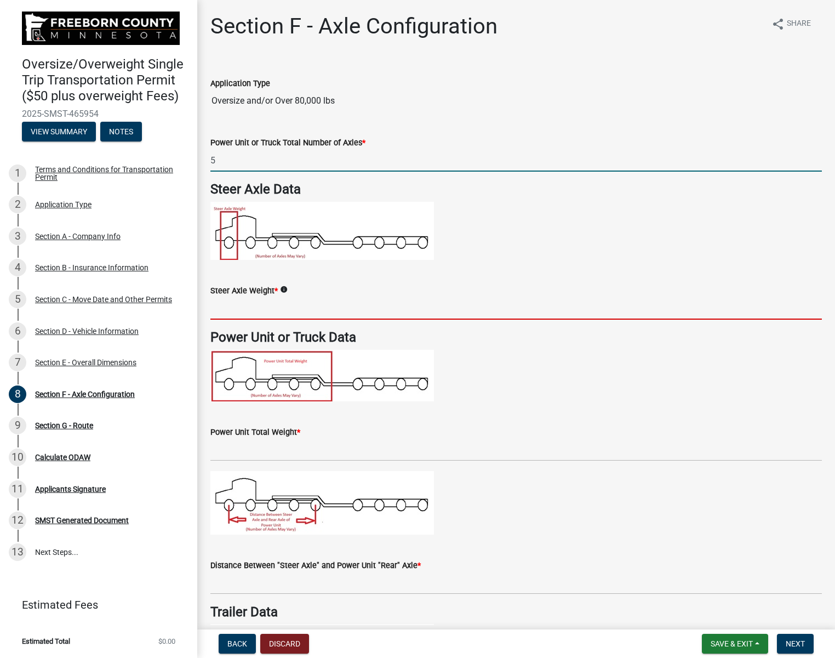
click at [265, 312] on input "text" at bounding box center [517, 308] width 612 height 22
type input "20000"
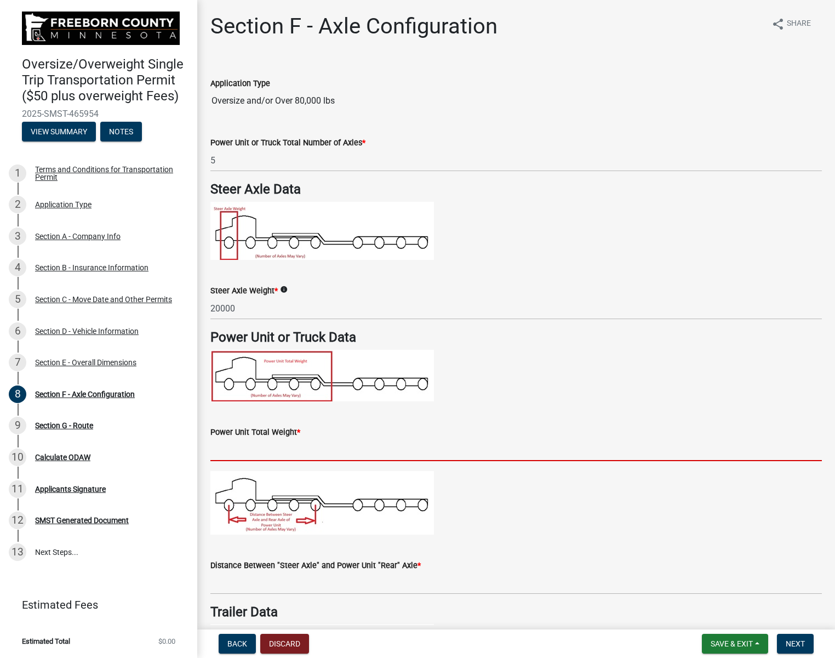
click at [240, 453] on input "text" at bounding box center [517, 450] width 612 height 22
type input "92000"
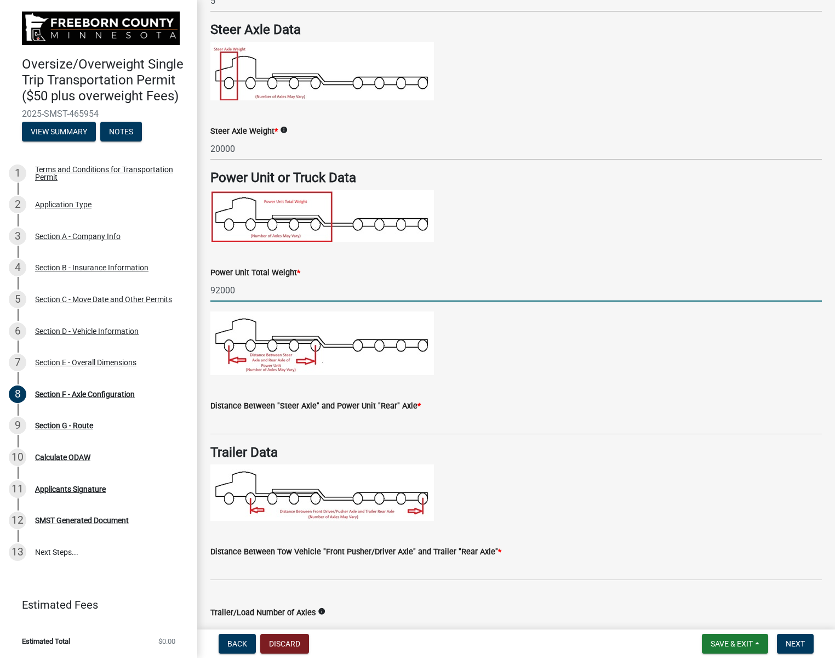
scroll to position [164, 0]
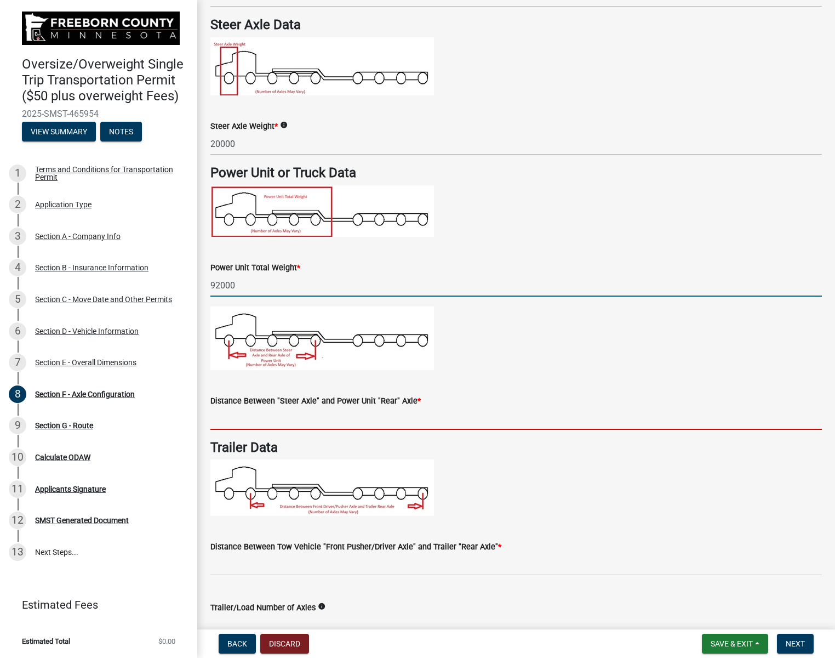
click at [320, 420] on input "text" at bounding box center [517, 418] width 612 height 22
type input "35.7"
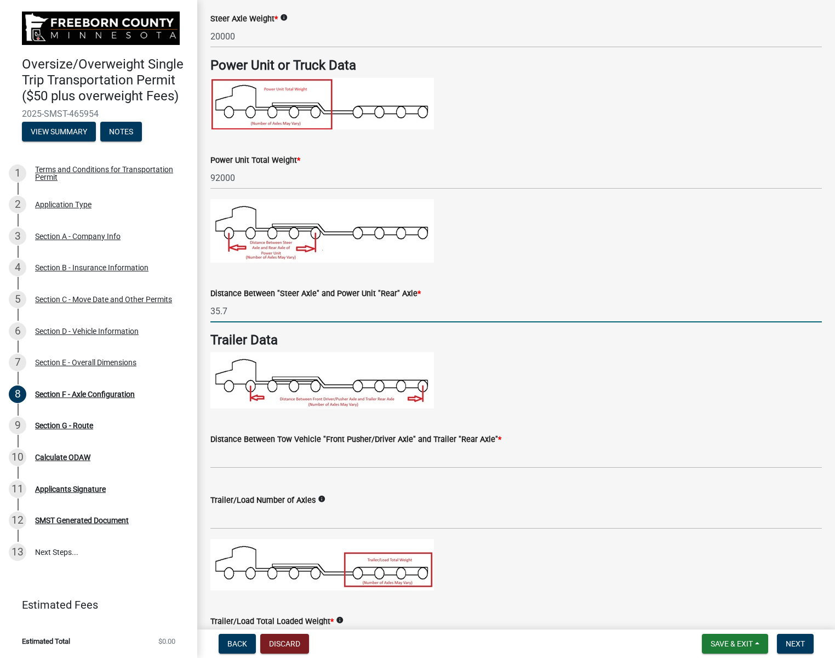
scroll to position [274, 0]
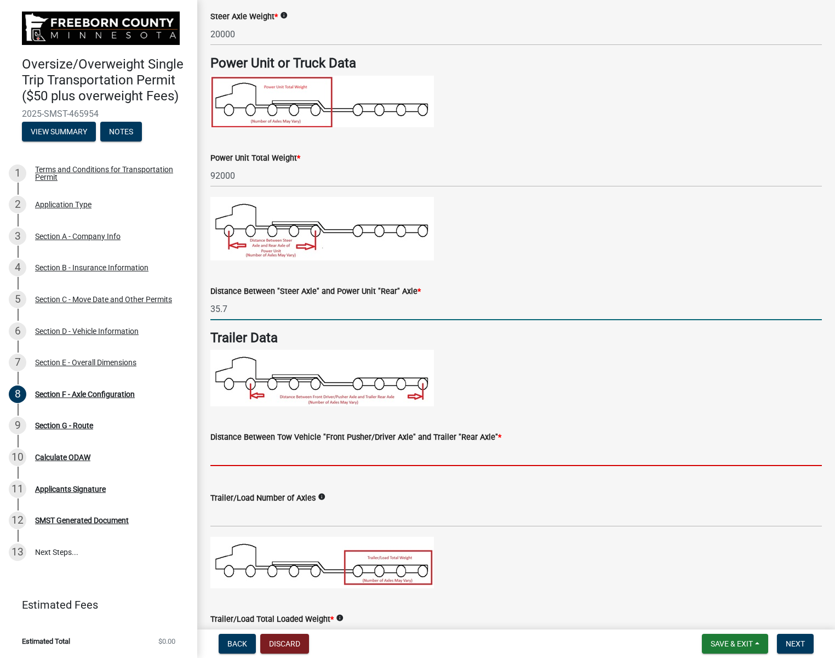
click at [328, 451] on input "text" at bounding box center [517, 455] width 612 height 22
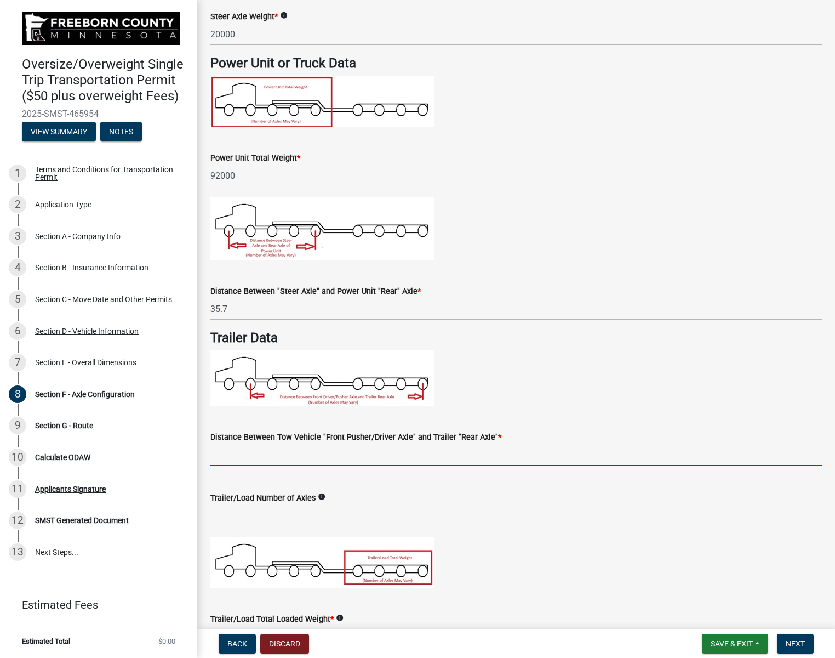
type input "38.5"
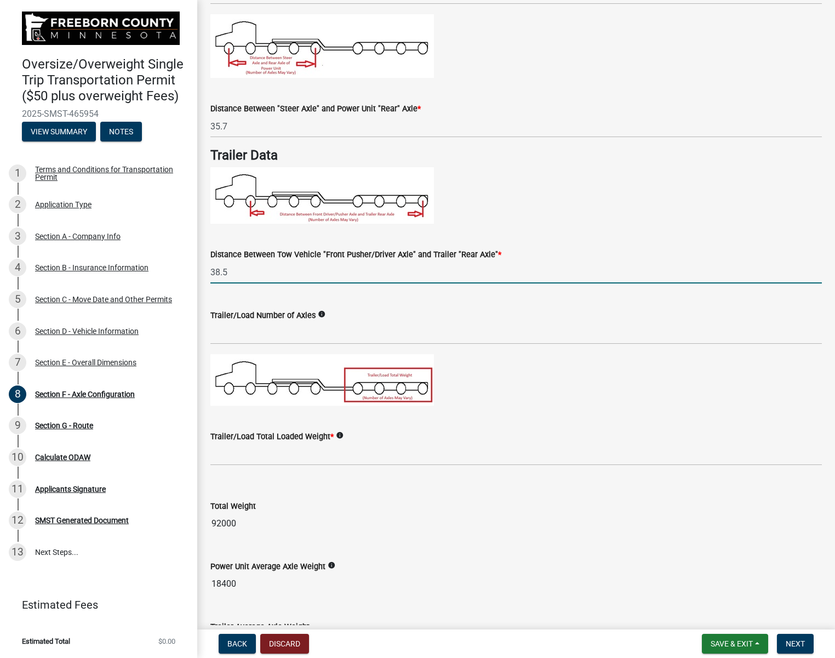
scroll to position [493, 0]
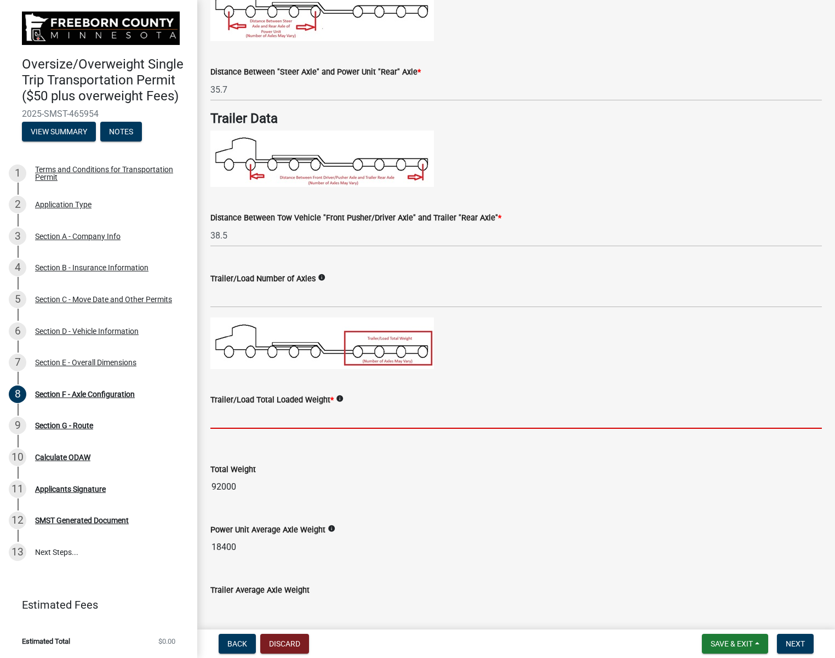
click at [333, 418] on input "text" at bounding box center [517, 417] width 612 height 22
type input "60000"
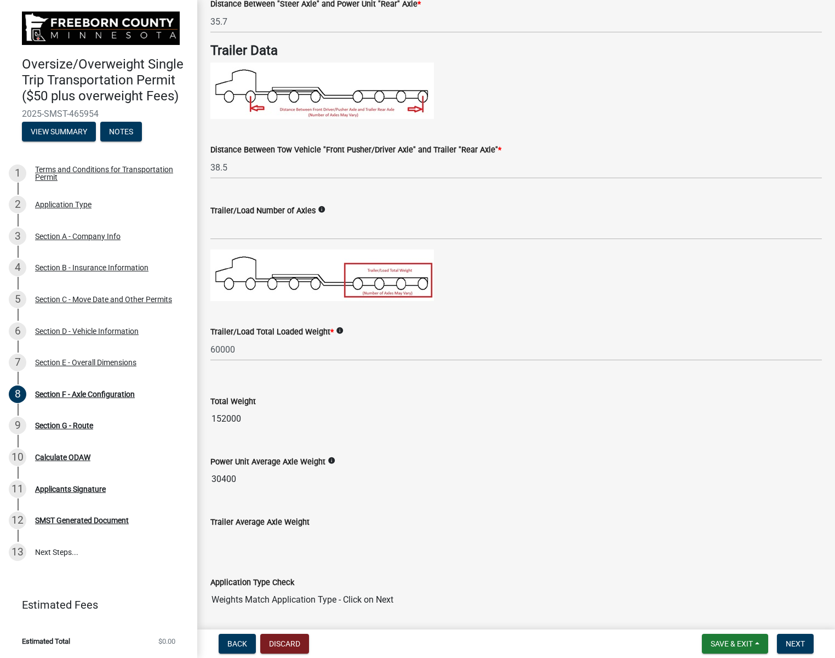
scroll to position [545, 0]
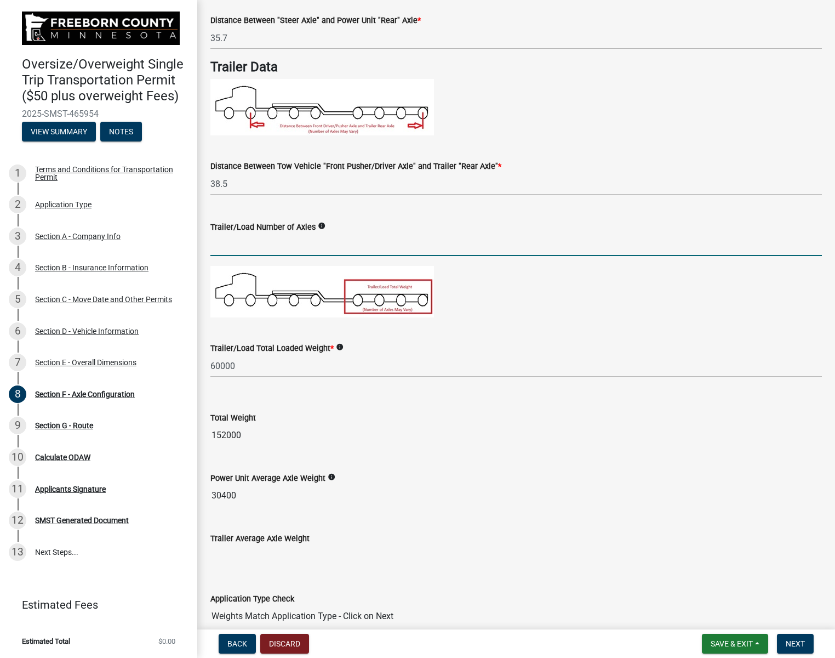
click at [289, 241] on input "text" at bounding box center [517, 245] width 612 height 22
type input "3"
click at [454, 491] on div "Power Unit Average Axle Weight info 30400" at bounding box center [517, 481] width 612 height 50
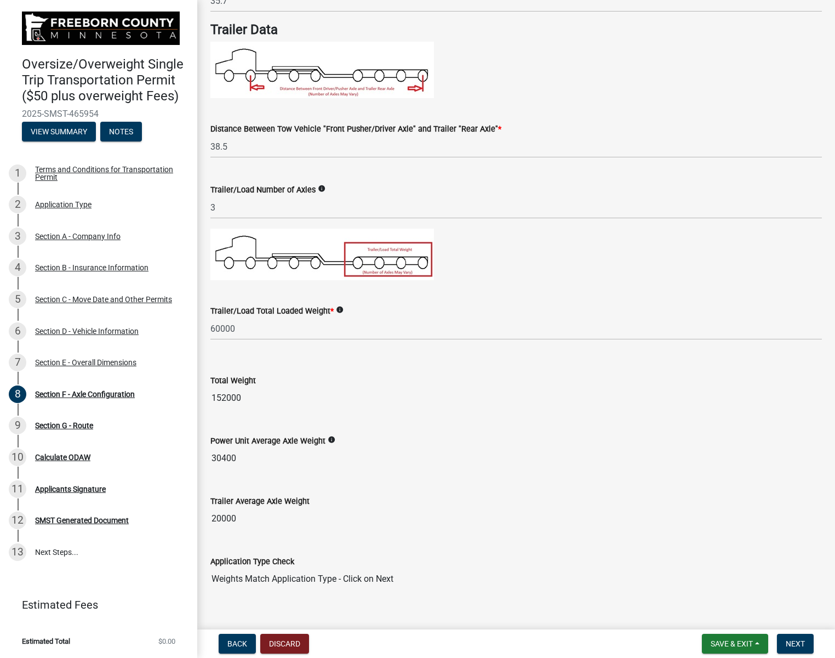
scroll to position [600, 0]
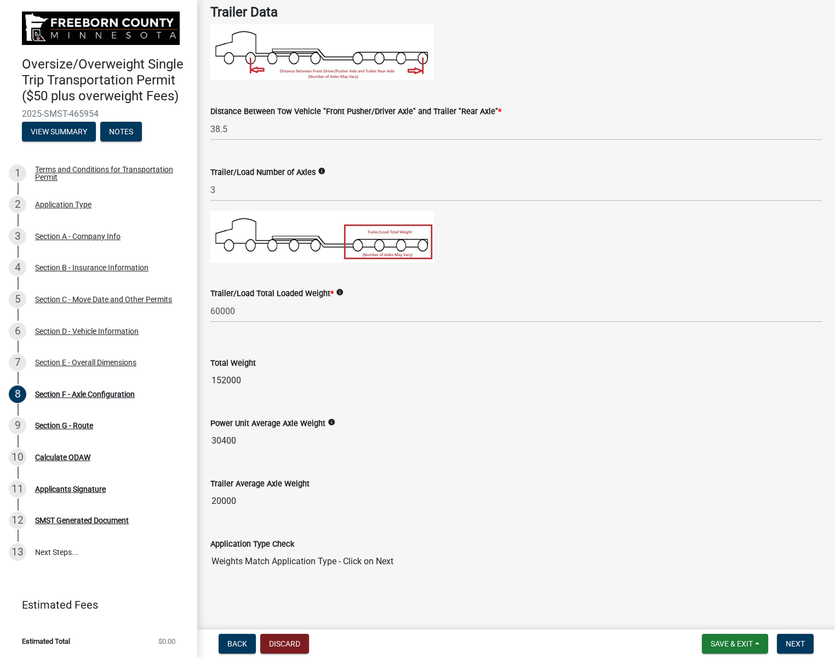
click at [505, 524] on div "Application Type Check Weights Match Application Type - Click on Next" at bounding box center [517, 547] width 612 height 50
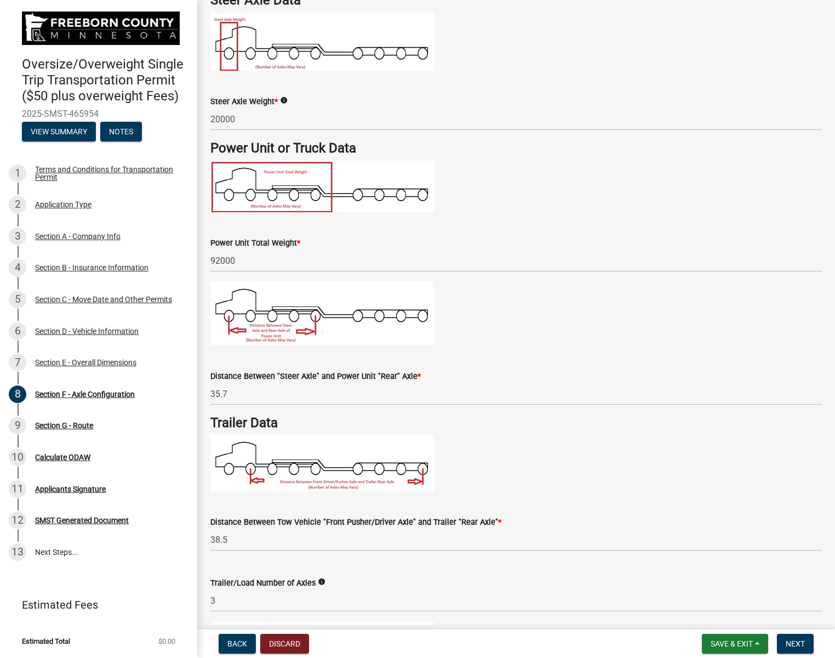
scroll to position [0, 0]
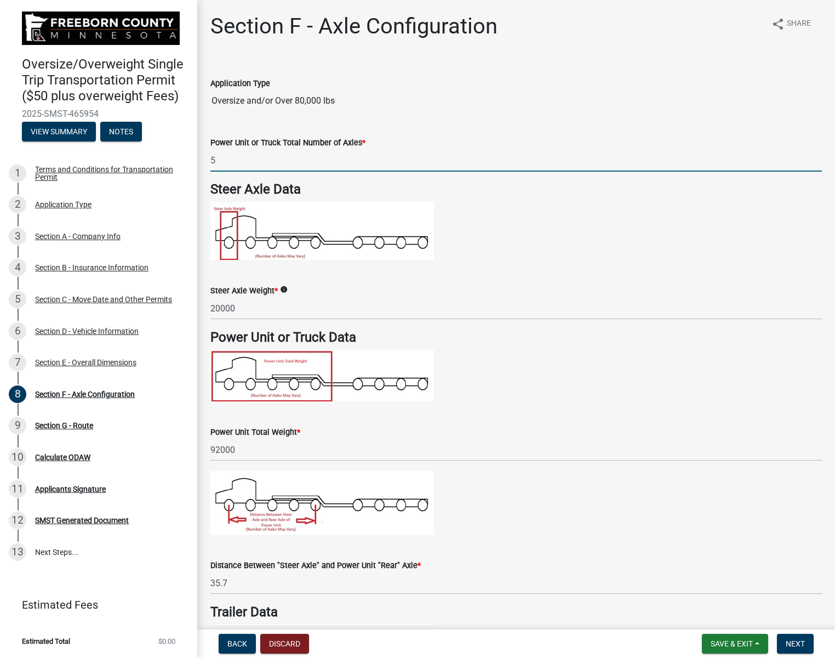
click at [425, 161] on input "5" at bounding box center [517, 160] width 612 height 22
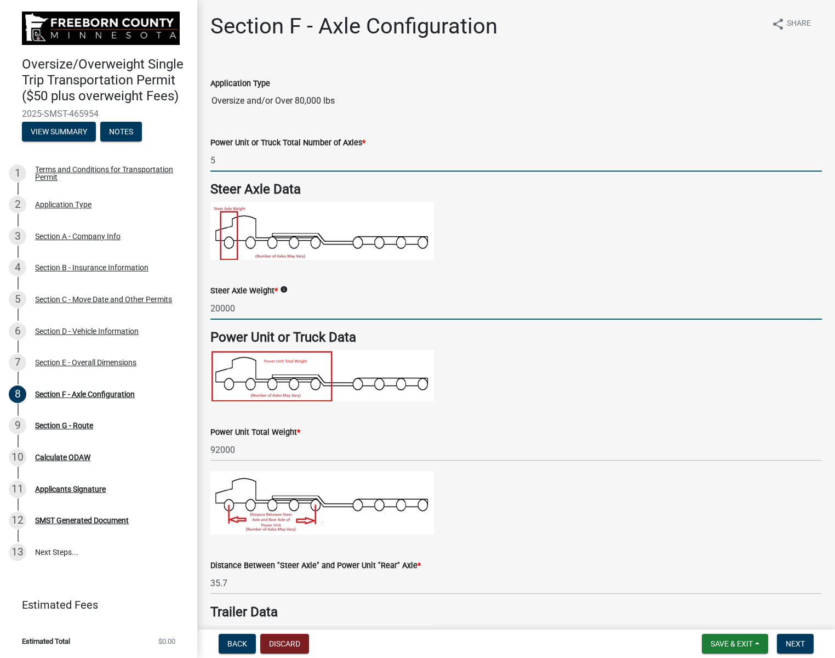
click at [438, 315] on input "20000" at bounding box center [517, 308] width 612 height 22
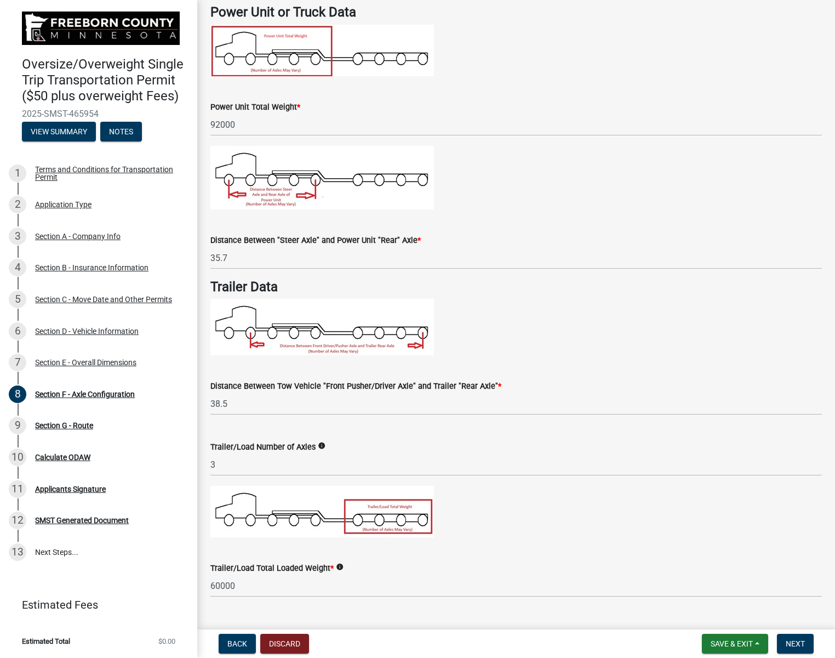
scroll to position [329, 0]
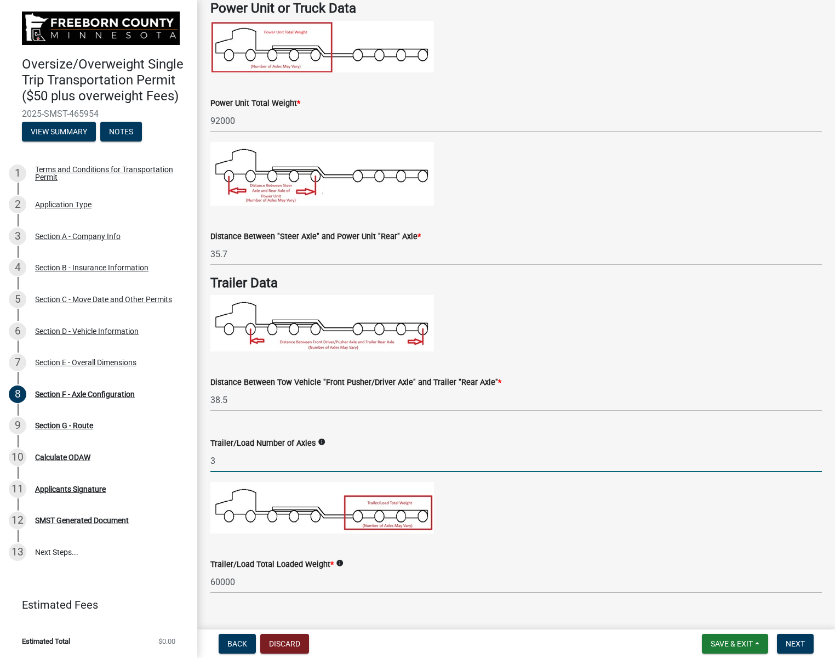
click at [368, 461] on input "3" at bounding box center [517, 461] width 612 height 22
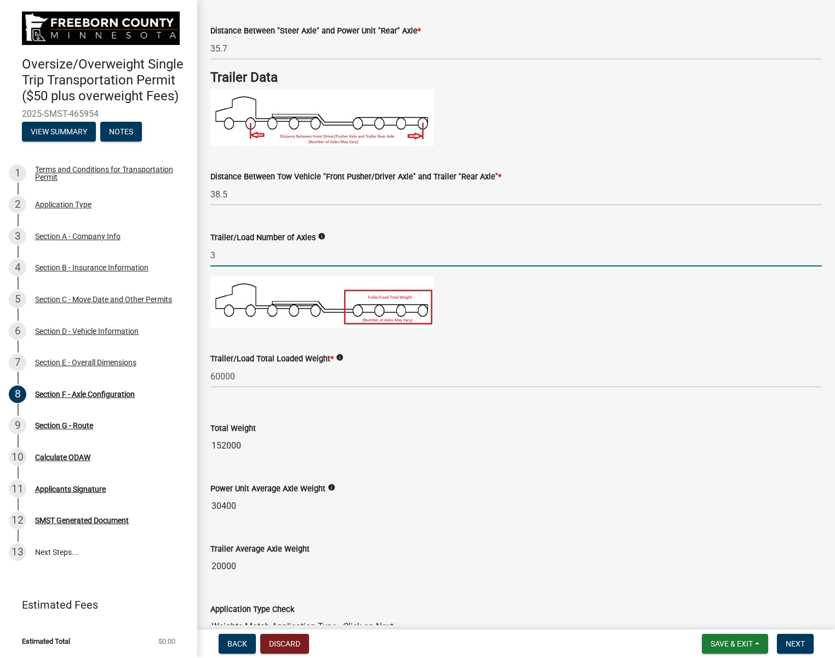
scroll to position [600, 0]
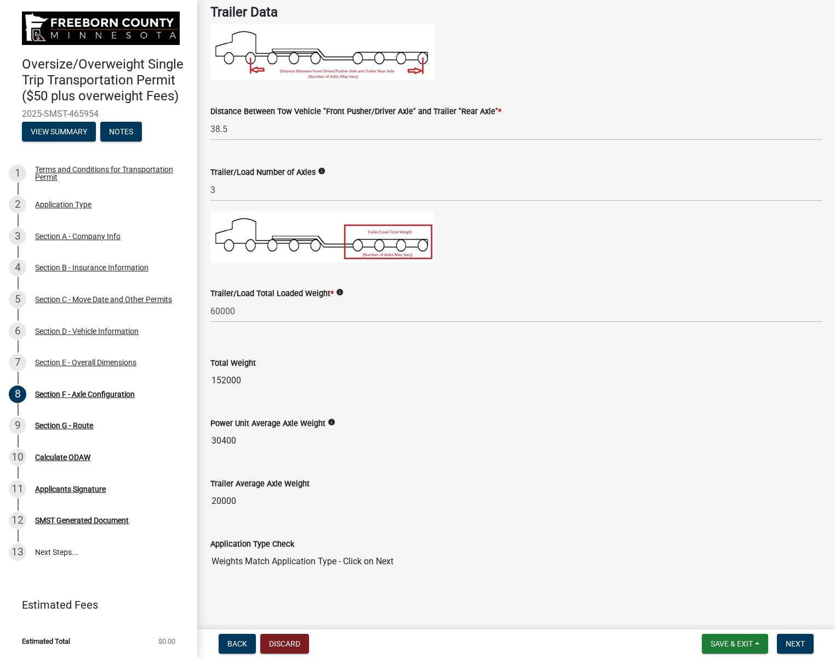
click at [519, 504] on input "20000" at bounding box center [517, 501] width 612 height 22
click at [498, 543] on div "Application Type Check" at bounding box center [517, 543] width 612 height 13
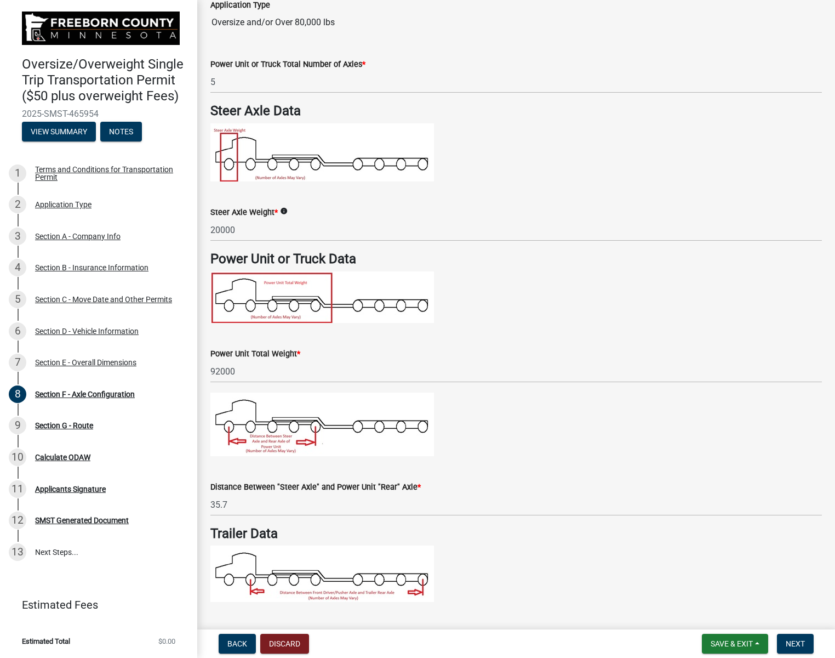
scroll to position [110, 0]
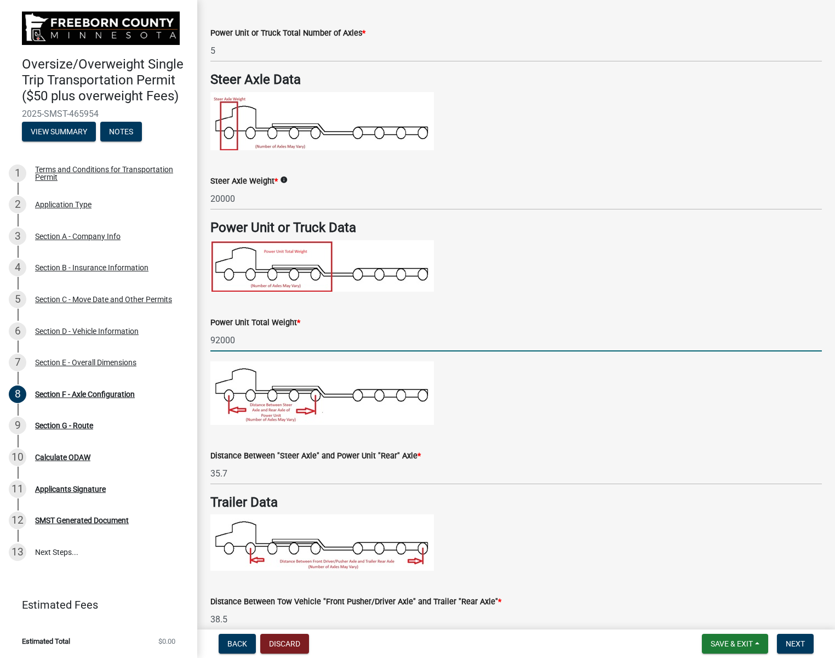
click at [336, 345] on input "92000" at bounding box center [517, 340] width 612 height 22
click at [339, 342] on input "92000" at bounding box center [517, 340] width 612 height 22
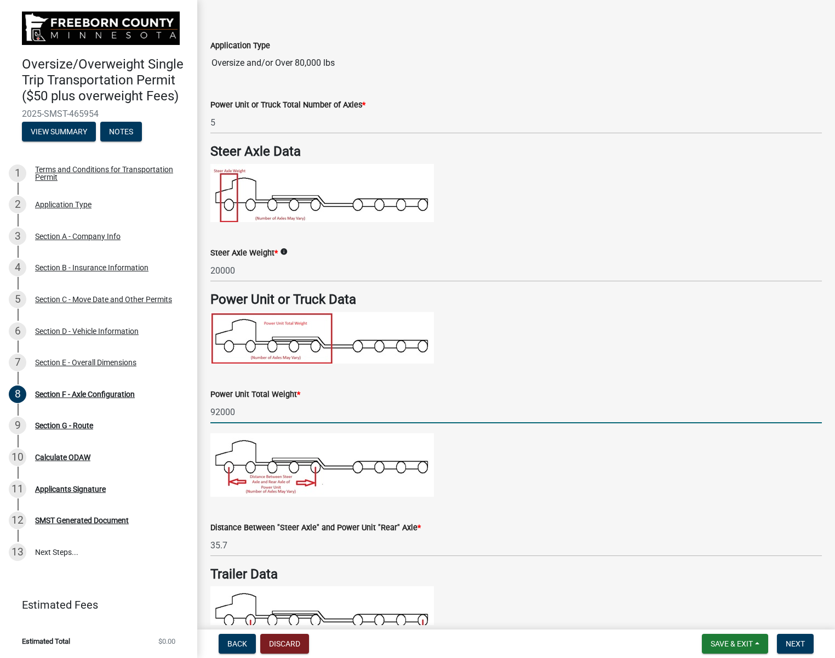
scroll to position [0, 0]
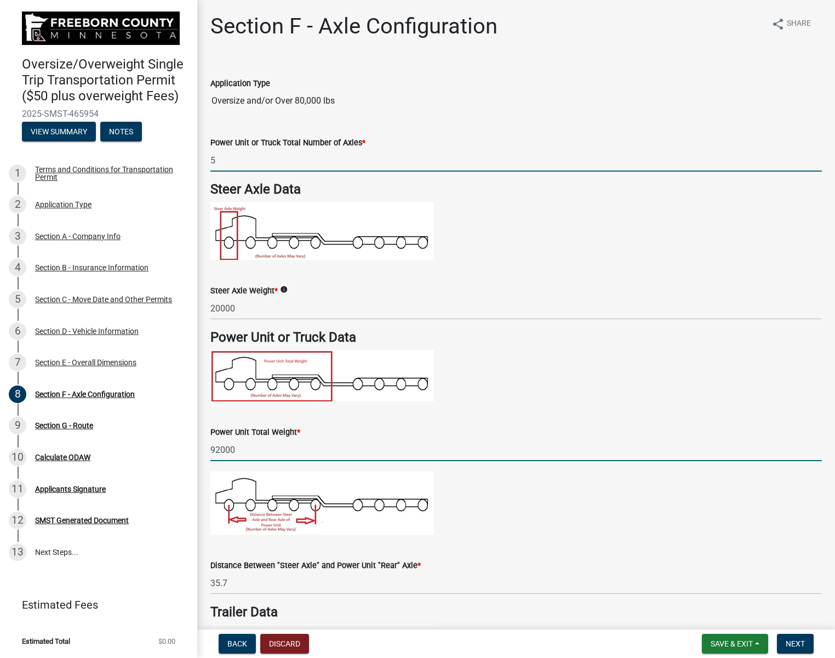
click at [275, 161] on input "5" at bounding box center [517, 160] width 612 height 22
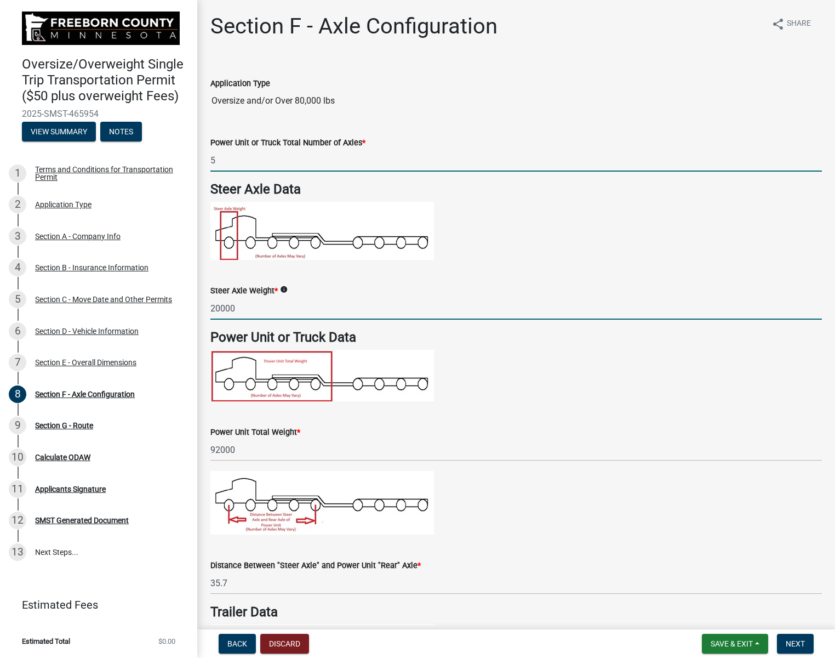
click at [328, 308] on input "20000" at bounding box center [517, 308] width 612 height 22
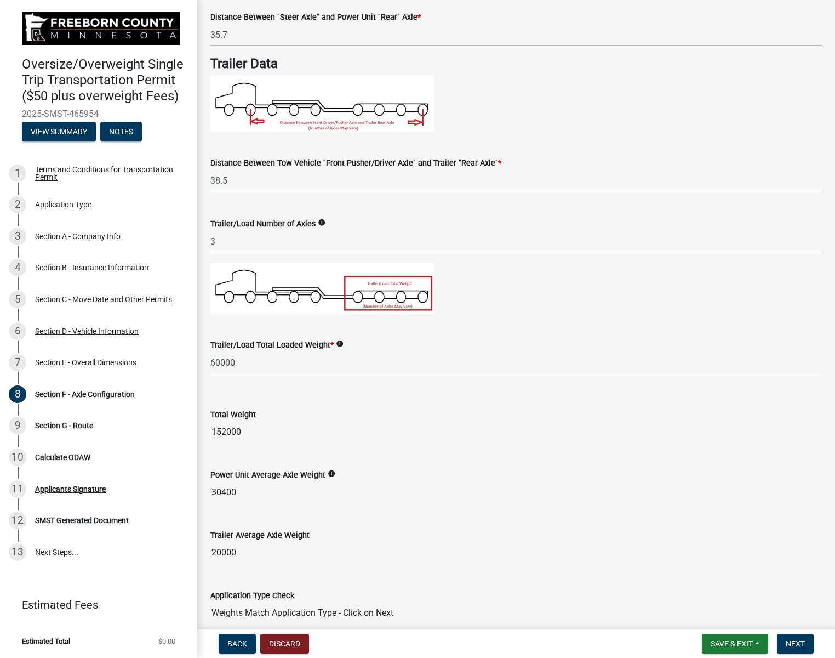
scroll to position [600, 0]
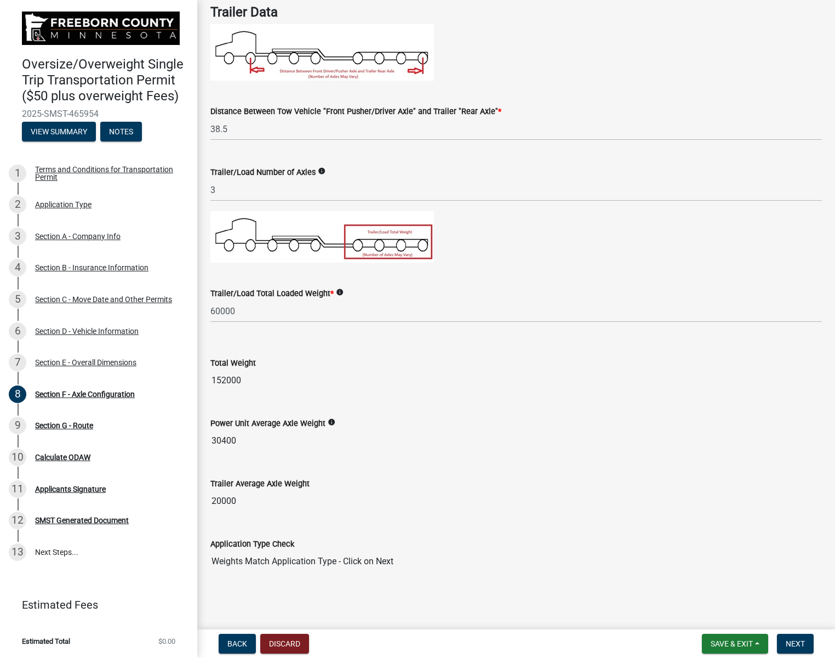
click at [448, 406] on div "Power Unit Average Axle Weight info 30400" at bounding box center [517, 426] width 612 height 50
click at [312, 503] on input "20000" at bounding box center [517, 501] width 612 height 22
click at [299, 445] on input "30400" at bounding box center [517, 441] width 612 height 22
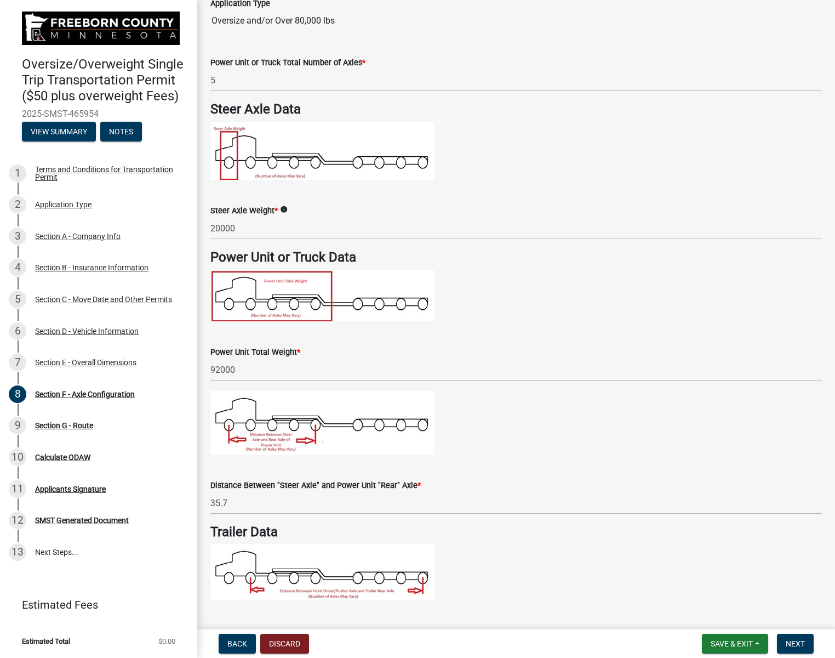
scroll to position [0, 0]
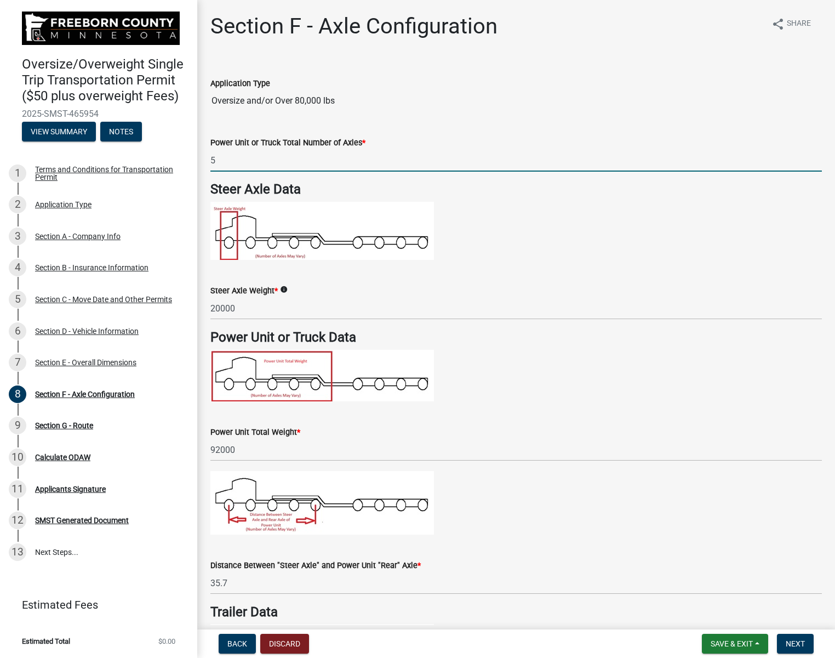
click at [239, 162] on input "5" at bounding box center [517, 160] width 612 height 22
click at [542, 232] on p at bounding box center [517, 231] width 612 height 58
click at [236, 162] on input "8" at bounding box center [517, 160] width 612 height 22
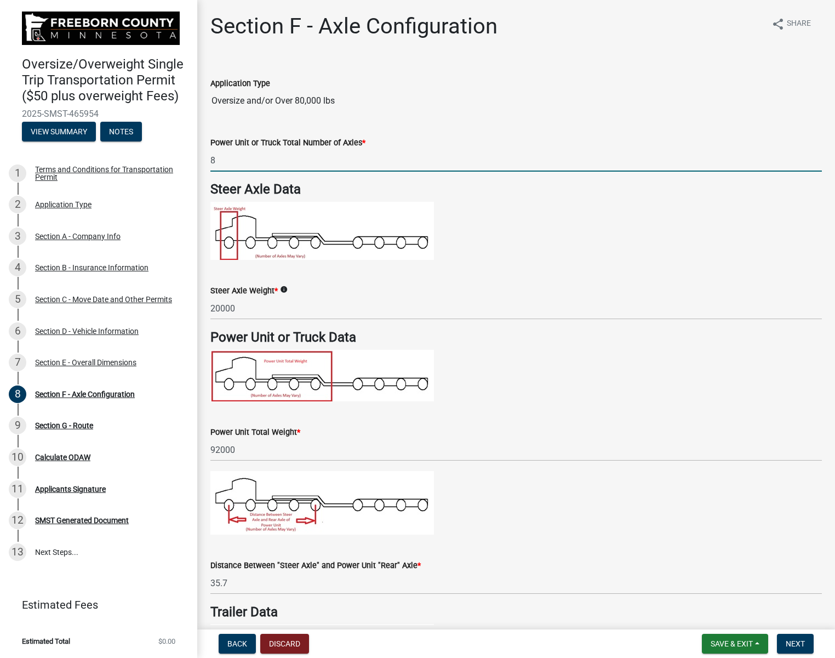
click at [236, 162] on input "8" at bounding box center [517, 160] width 612 height 22
click at [238, 161] on input "5" at bounding box center [517, 160] width 612 height 22
type input "5"
click at [446, 252] on p at bounding box center [517, 231] width 612 height 58
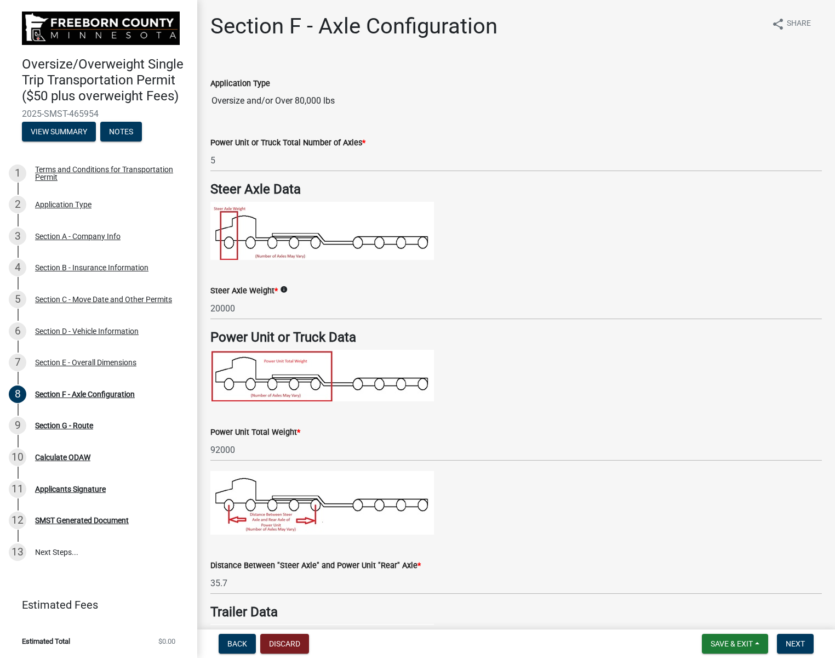
click at [475, 274] on div "Steer Axle Weight * info 20000" at bounding box center [517, 294] width 612 height 51
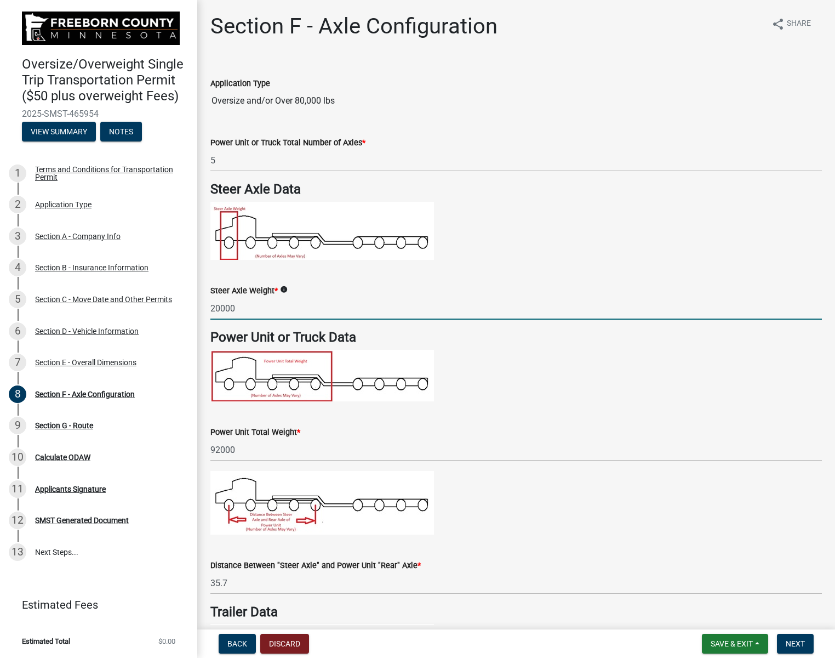
click at [429, 303] on input "20000" at bounding box center [517, 308] width 612 height 22
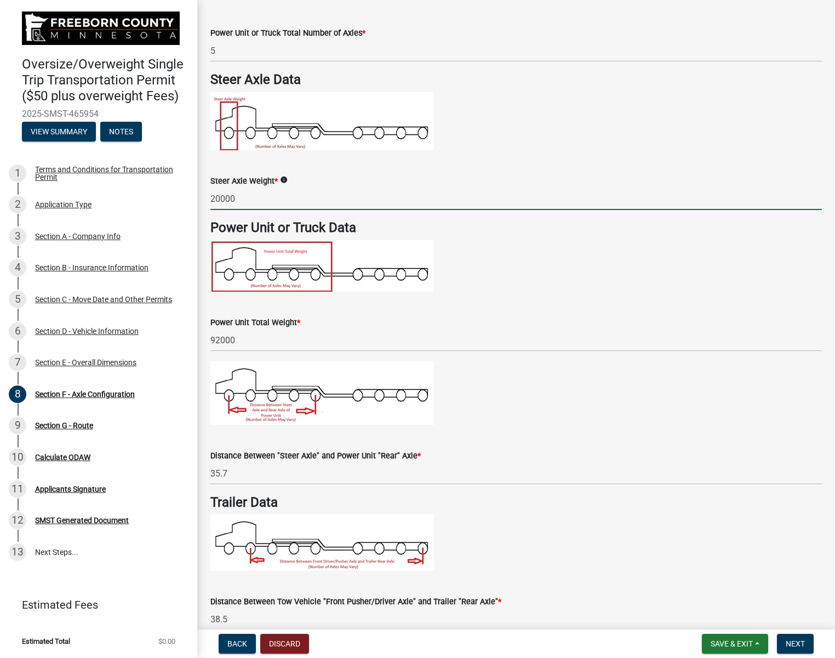
scroll to position [219, 0]
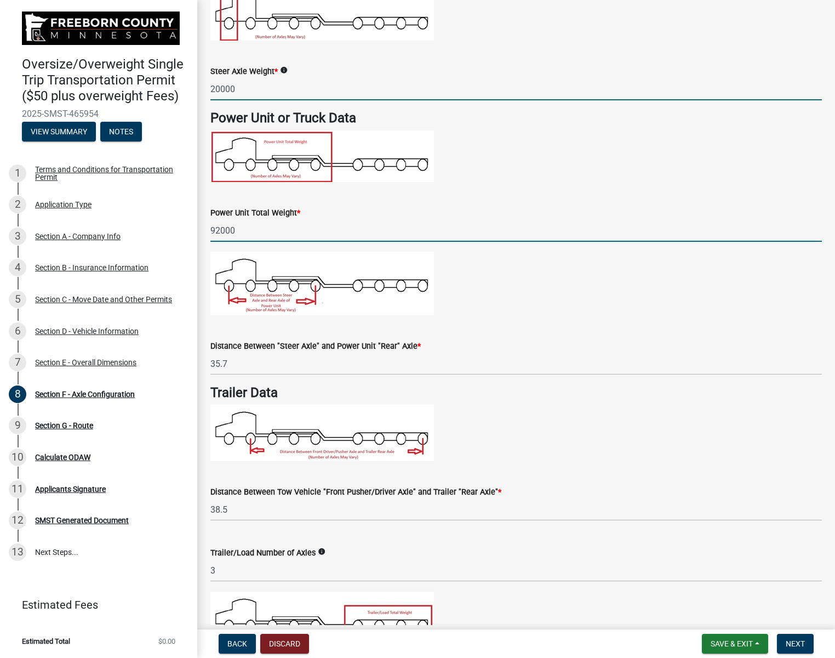
click at [471, 229] on input "92000" at bounding box center [517, 230] width 612 height 22
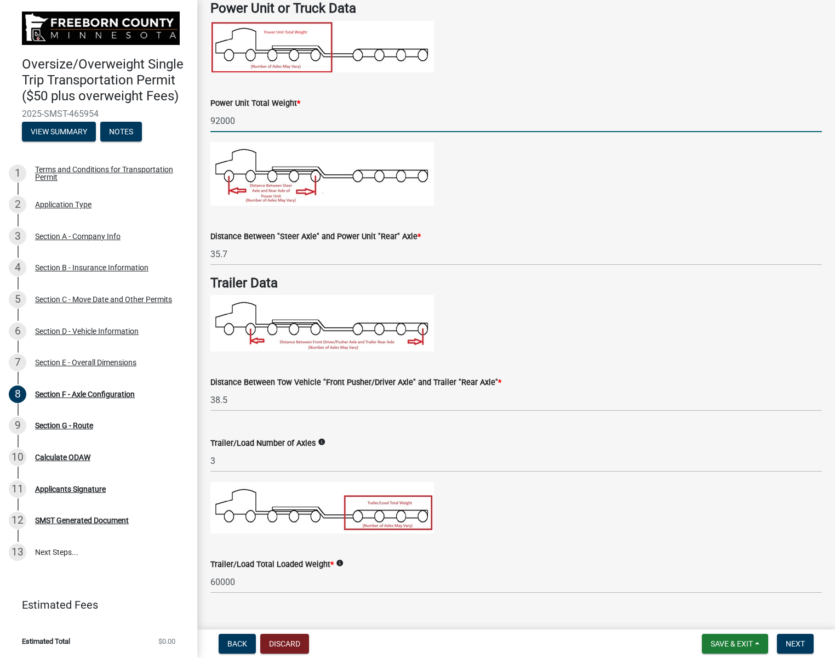
scroll to position [600, 0]
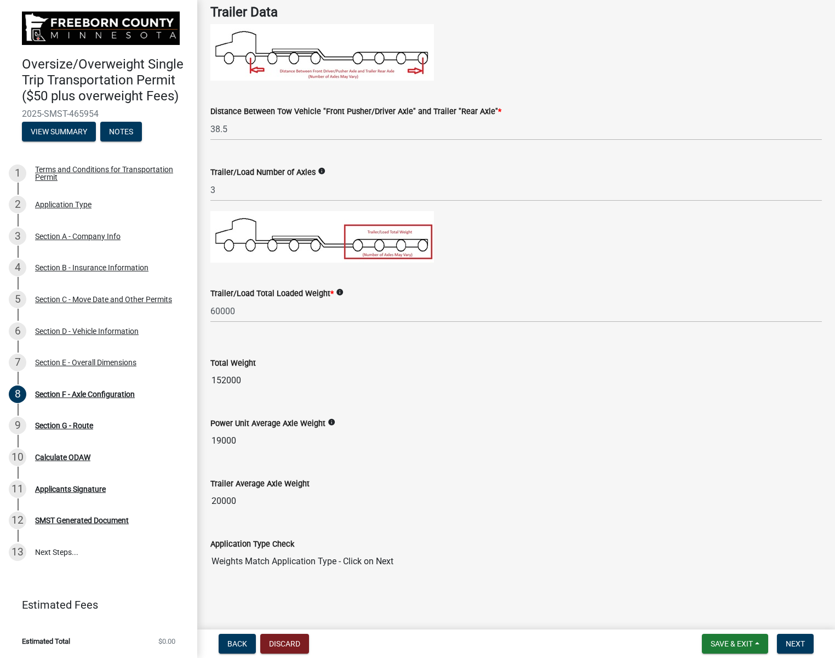
click at [504, 422] on div "Power Unit Average Axle Weight info" at bounding box center [517, 423] width 612 height 13
click at [793, 644] on span "Next" at bounding box center [795, 643] width 19 height 9
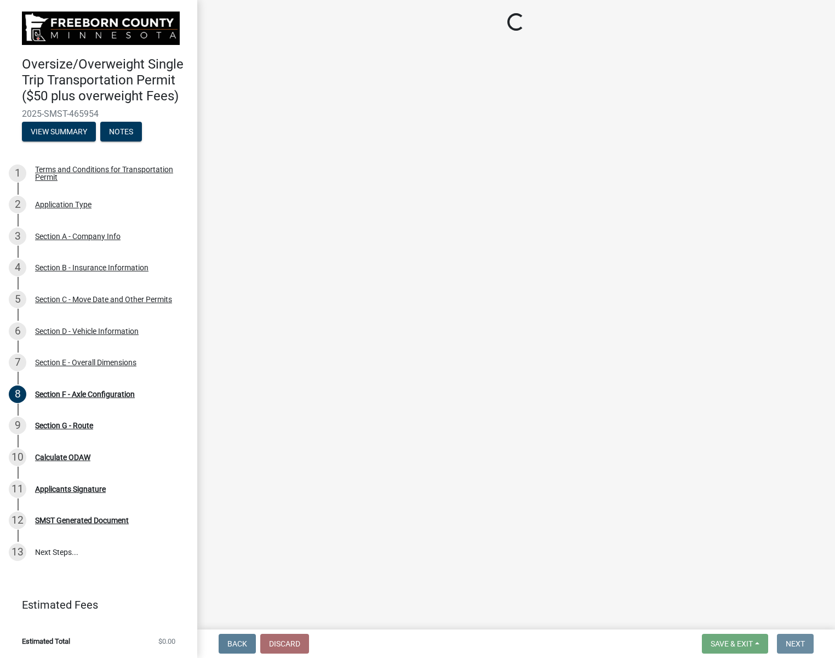
scroll to position [0, 0]
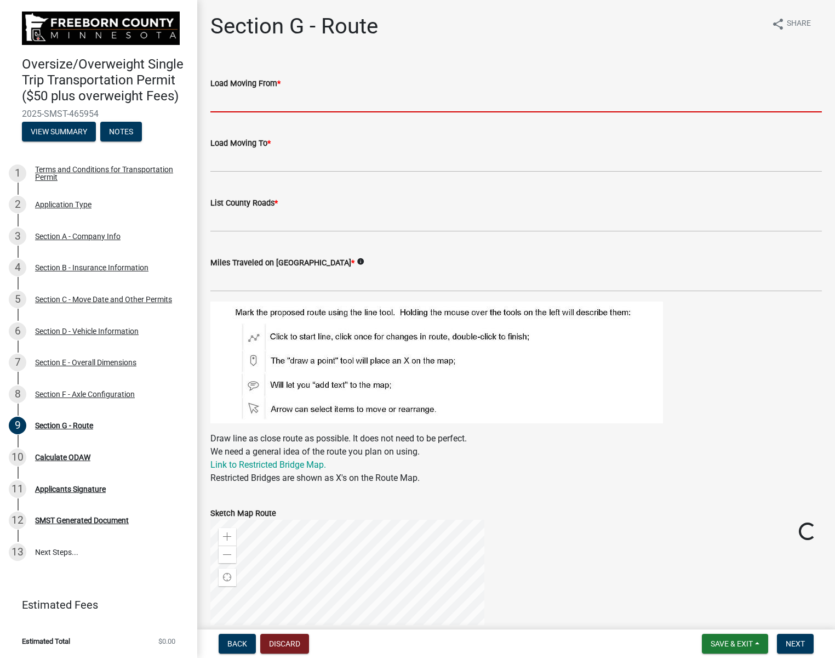
click at [317, 104] on input "Load Moving From *" at bounding box center [517, 101] width 612 height 22
type input "Grand Meadow"
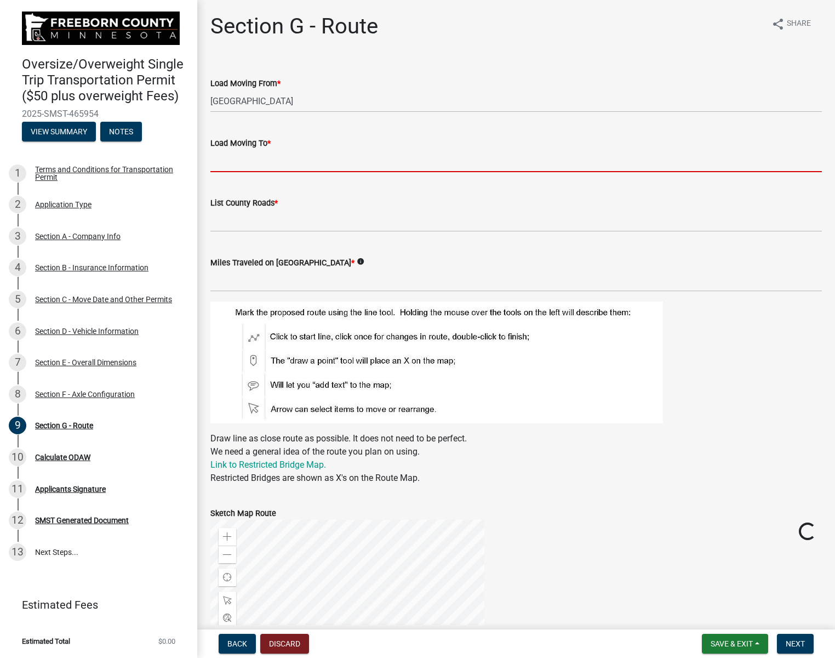
click at [312, 159] on input "Load Moving To *" at bounding box center [517, 161] width 612 height 22
click at [271, 160] on input "Near Hayward 22308 790th Ave" at bounding box center [517, 161] width 612 height 22
type input "Near Hayward 22308 790th Ave"
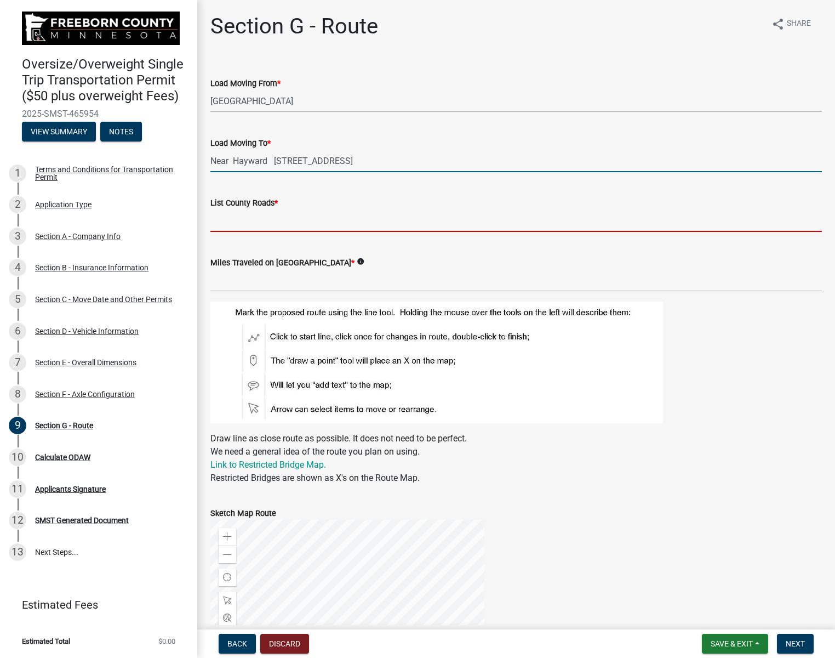
click at [293, 223] on input "List County Roads *" at bounding box center [517, 220] width 612 height 22
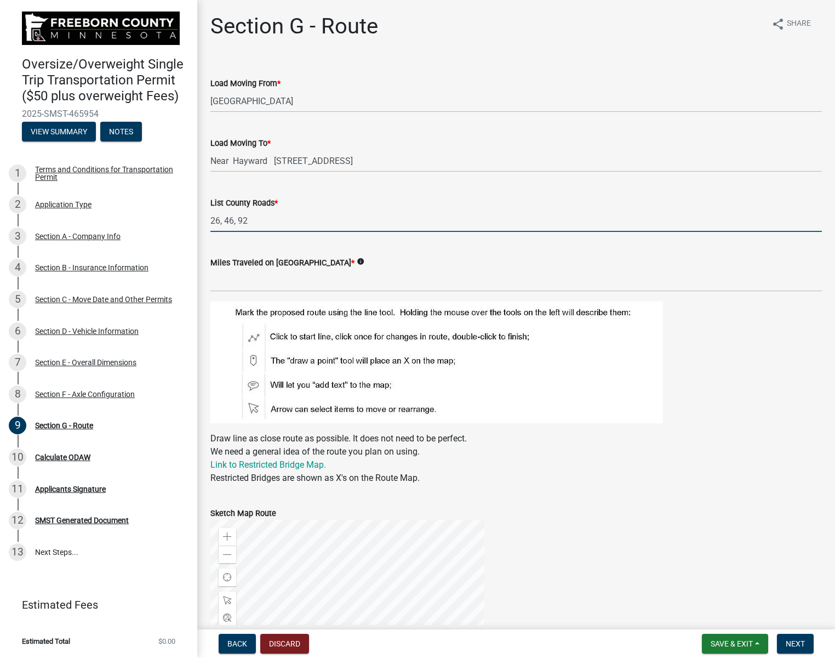
type input "26, 46, 92"
click at [358, 281] on input "text" at bounding box center [517, 280] width 612 height 22
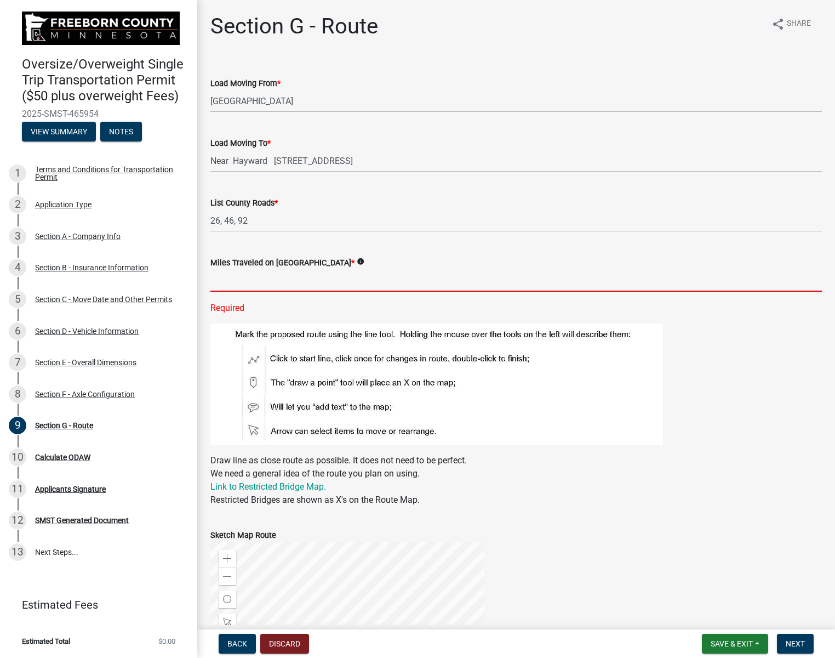
click at [247, 282] on input "text" at bounding box center [517, 280] width 612 height 22
click at [421, 285] on input "3.5" at bounding box center [517, 280] width 612 height 22
type input "3.5"
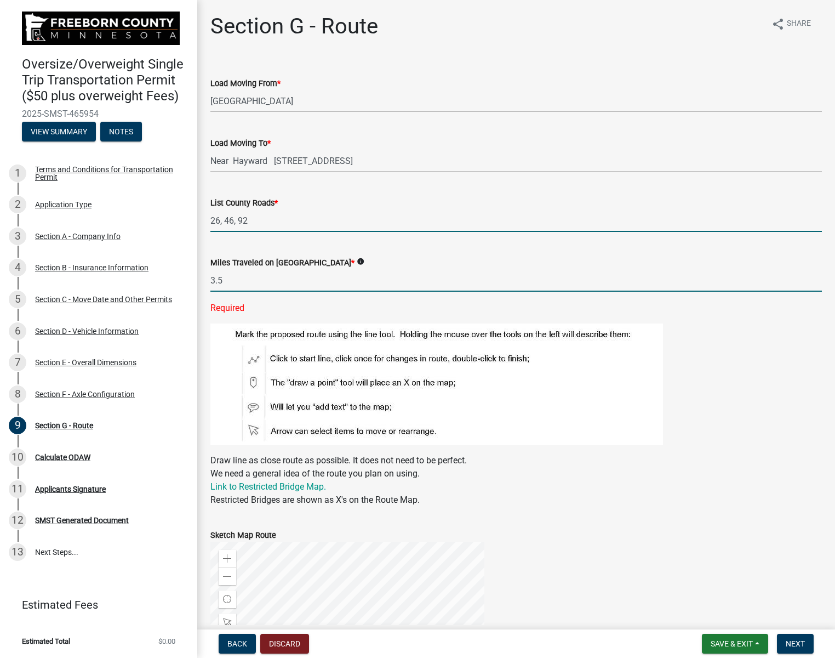
click at [376, 217] on input "26, 46, 92" at bounding box center [517, 220] width 612 height 22
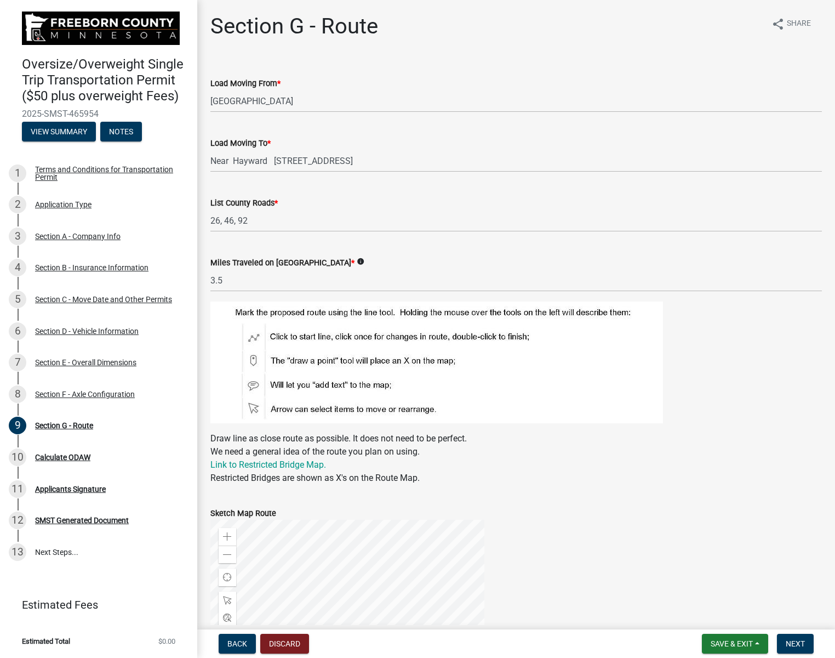
click at [750, 388] on figure at bounding box center [517, 363] width 612 height 122
click at [711, 304] on figure at bounding box center [517, 363] width 612 height 122
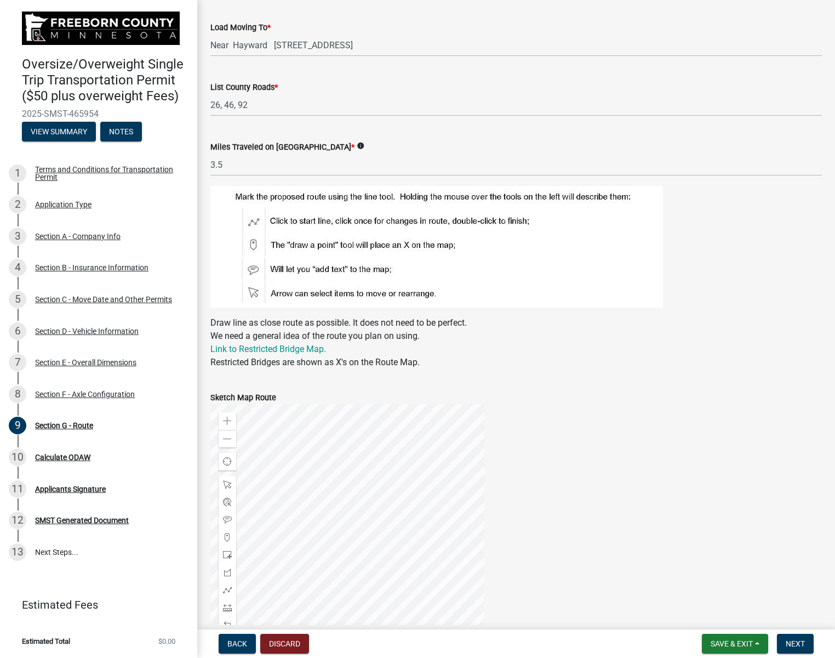
scroll to position [221, 0]
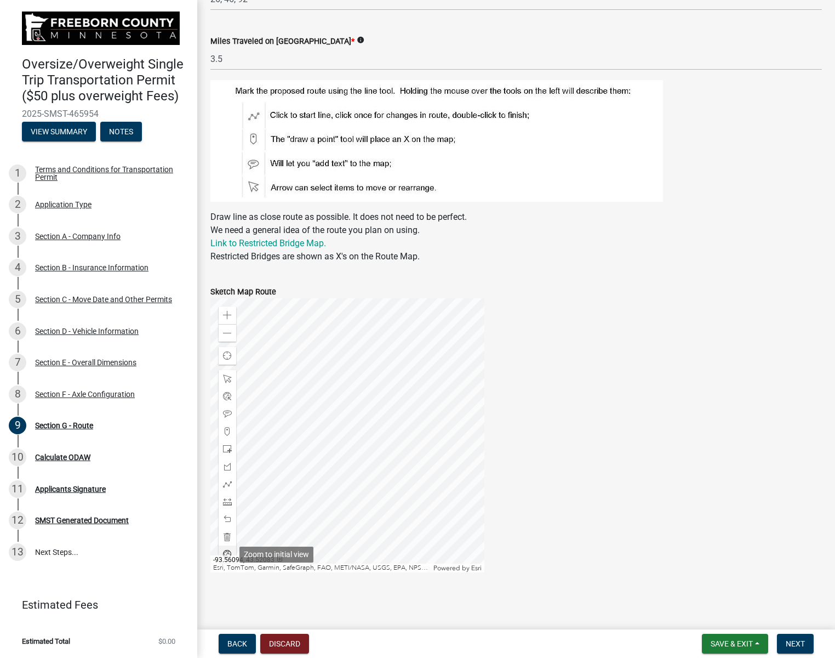
click at [230, 553] on span at bounding box center [227, 554] width 9 height 9
click at [224, 316] on span at bounding box center [227, 315] width 9 height 9
click at [300, 363] on div at bounding box center [348, 435] width 274 height 274
click at [418, 525] on div at bounding box center [348, 435] width 274 height 274
click at [227, 315] on span at bounding box center [227, 315] width 9 height 9
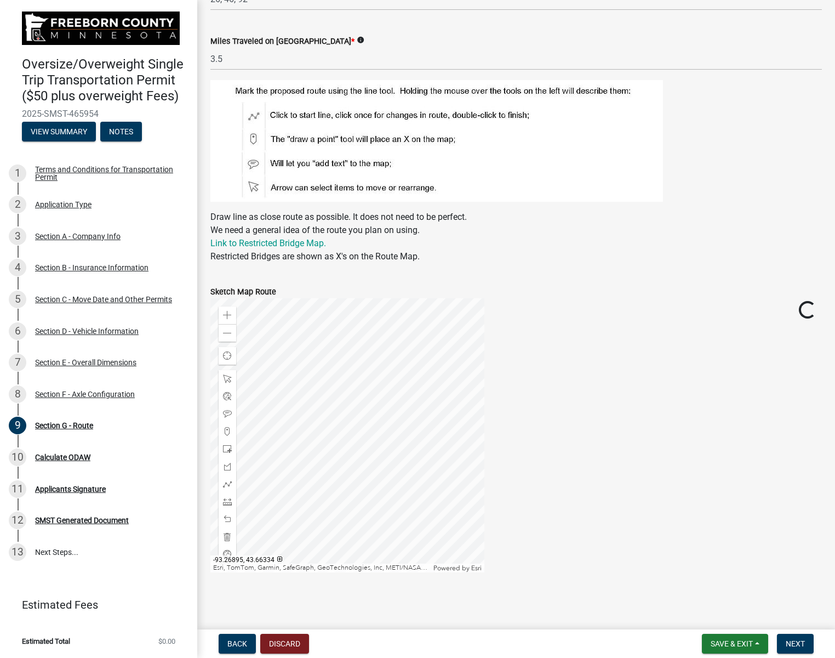
click at [365, 480] on div at bounding box center [348, 435] width 274 height 274
click at [227, 482] on span at bounding box center [227, 484] width 9 height 9
click at [429, 464] on div at bounding box center [348, 435] width 274 height 274
click at [430, 502] on div at bounding box center [348, 435] width 274 height 274
click at [299, 501] on div at bounding box center [348, 435] width 274 height 274
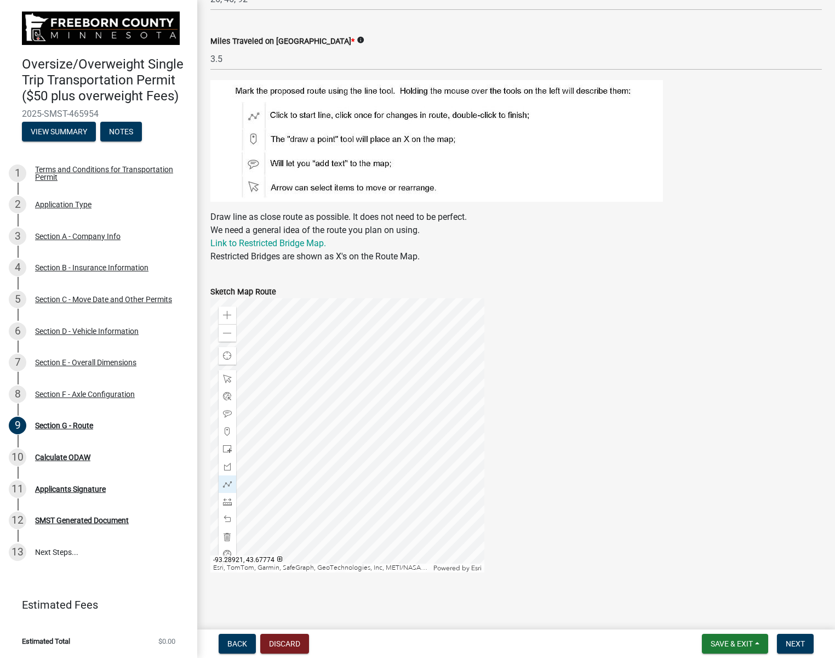
click at [300, 416] on div at bounding box center [348, 435] width 274 height 274
click at [306, 416] on div at bounding box center [348, 435] width 274 height 274
click at [797, 640] on span "Next" at bounding box center [795, 643] width 19 height 9
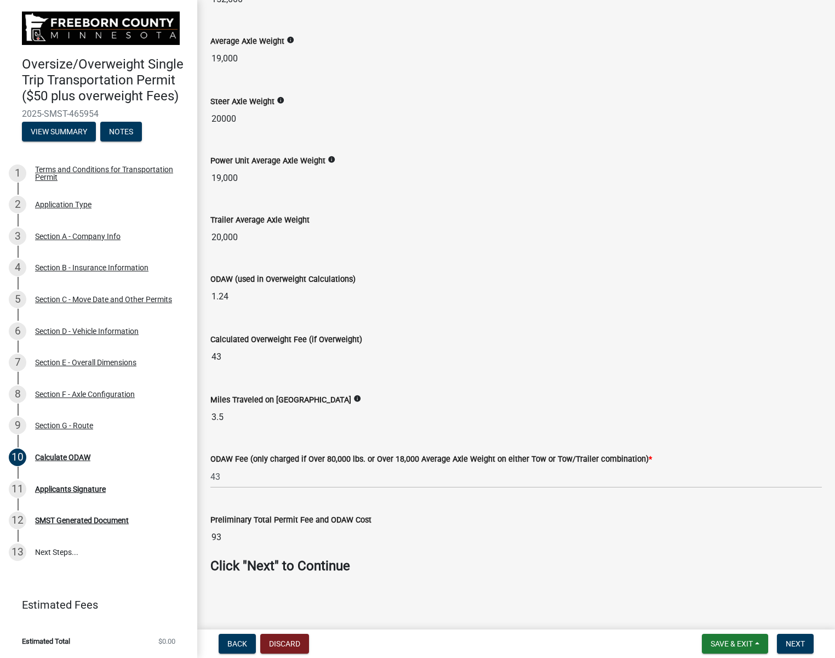
scroll to position [102, 0]
click at [809, 644] on button "Next" at bounding box center [795, 644] width 37 height 20
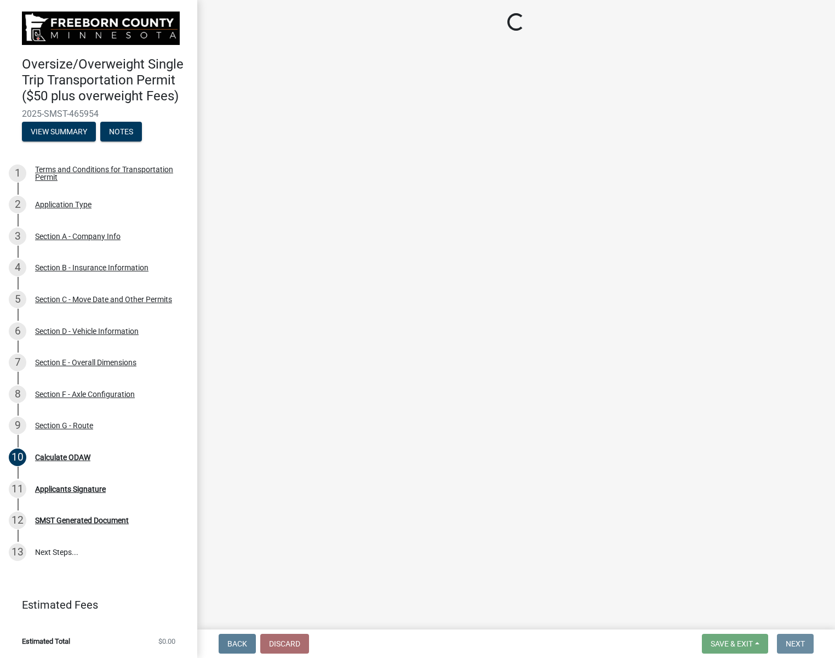
scroll to position [0, 0]
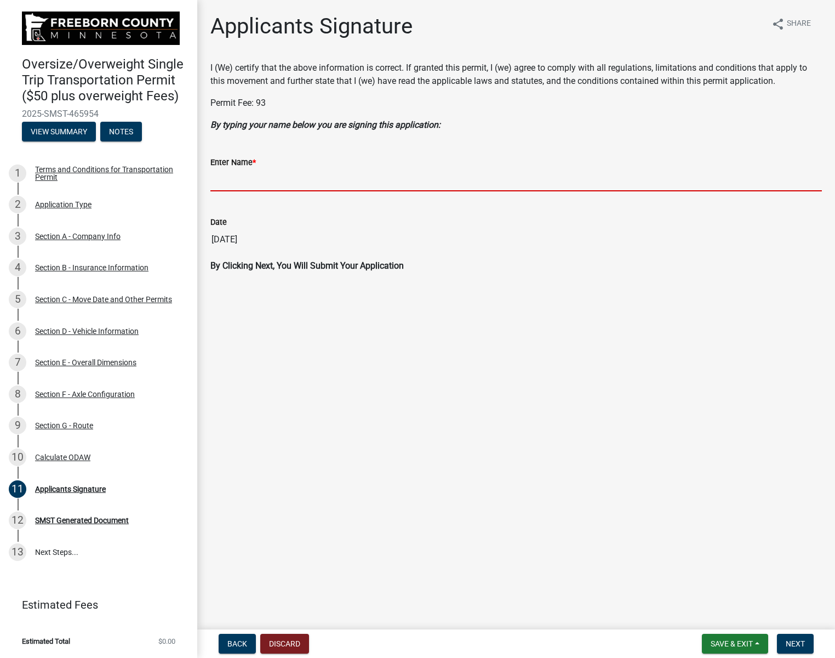
click at [264, 187] on input "Enter Name *" at bounding box center [517, 180] width 612 height 22
type input "[PERSON_NAME]"
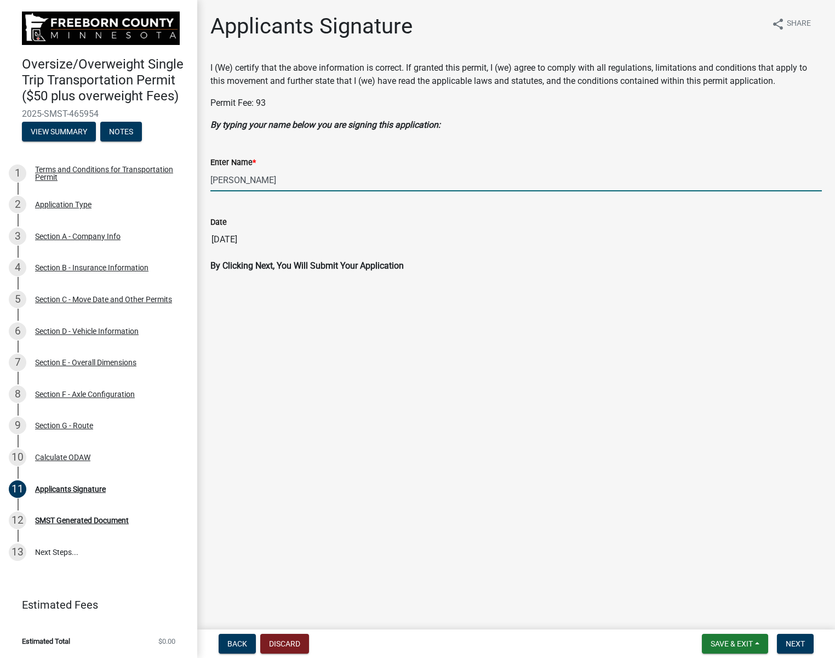
click at [441, 224] on div "Date" at bounding box center [517, 221] width 612 height 13
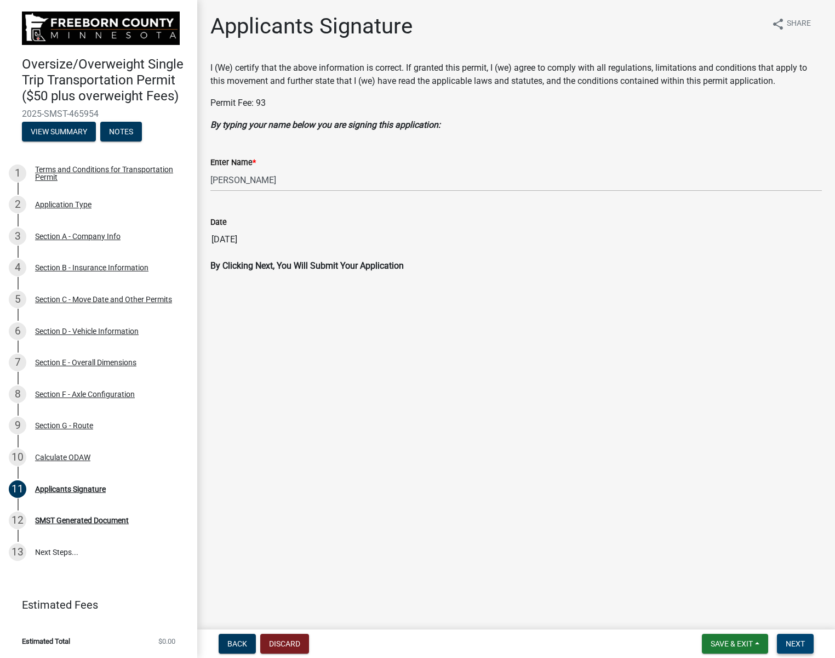
click at [792, 640] on span "Next" at bounding box center [795, 643] width 19 height 9
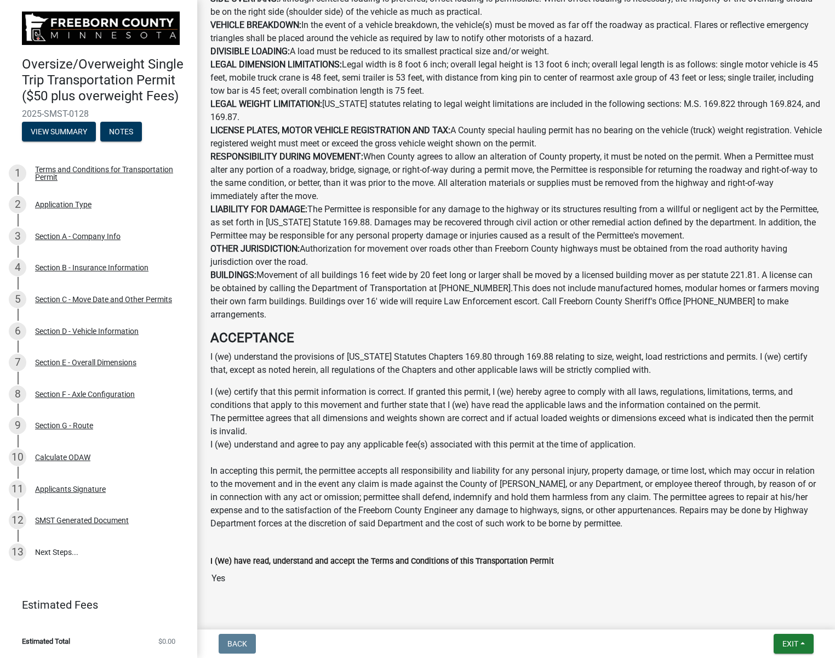
scroll to position [691, 0]
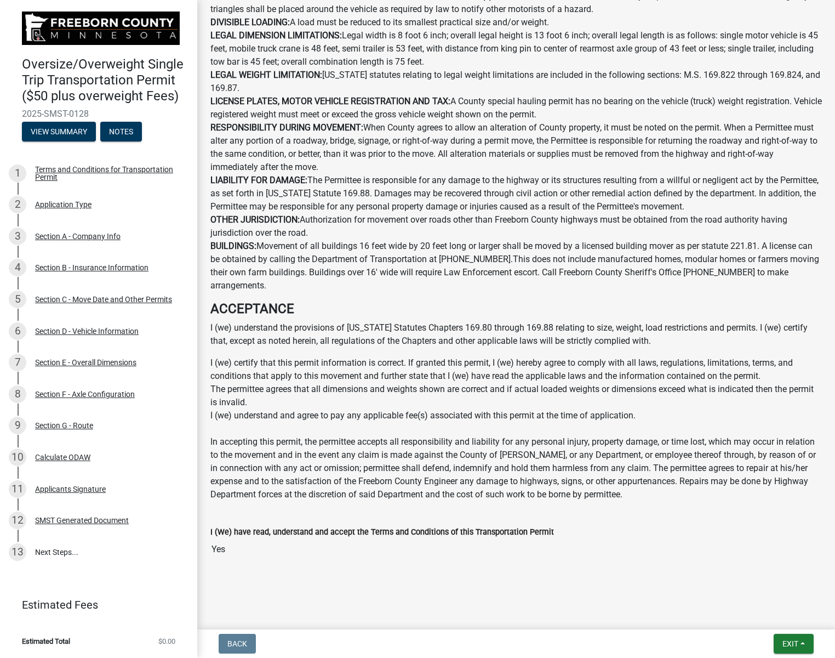
click at [291, 554] on input "Yes" at bounding box center [517, 549] width 612 height 22
click at [791, 641] on span "Exit" at bounding box center [791, 643] width 16 height 9
click at [761, 613] on button "Save & Exit" at bounding box center [770, 615] width 88 height 26
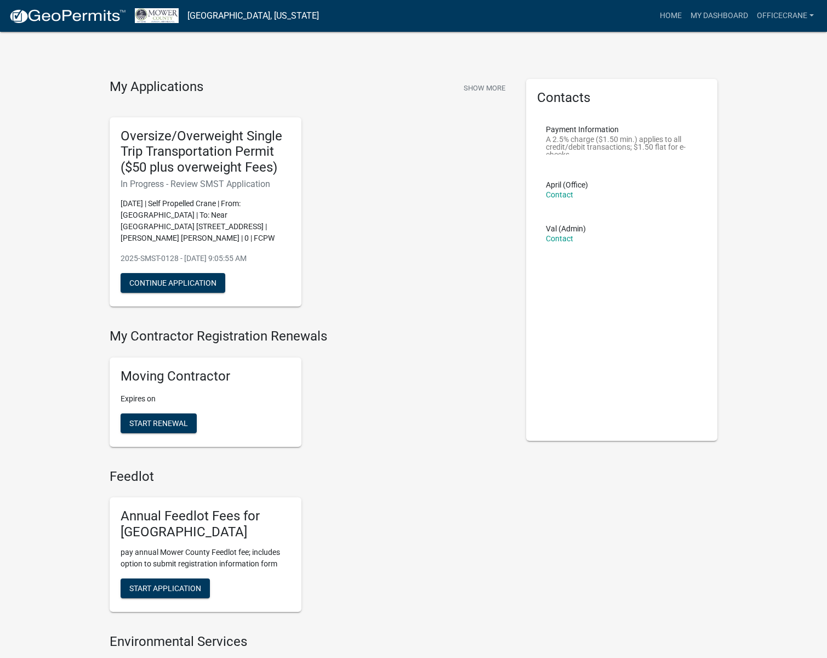
click at [391, 143] on div "Oversize/Overweight Single Trip Transportation Permit ($50 plus overweight Fees…" at bounding box center [309, 212] width 417 height 207
click at [189, 273] on button "Continue Application" at bounding box center [173, 283] width 105 height 20
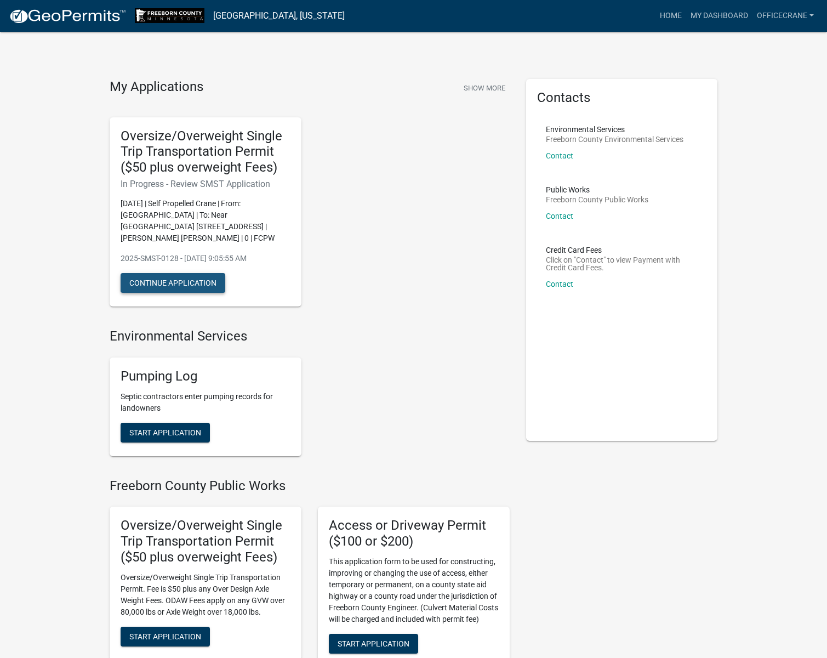
click at [208, 273] on button "Continue Application" at bounding box center [173, 283] width 105 height 20
